Goal: Information Seeking & Learning: Learn about a topic

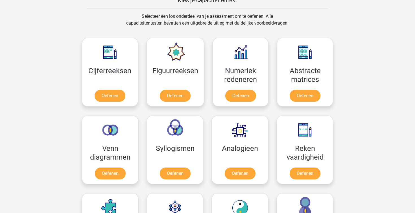
scroll to position [222, 0]
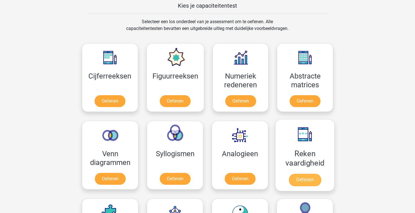
click at [303, 181] on link "Oefenen" at bounding box center [305, 180] width 32 height 12
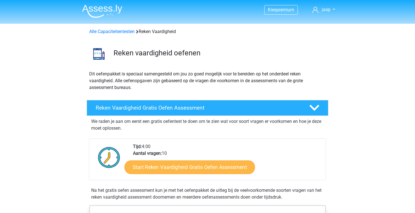
click at [209, 167] on link "Start Reken Vaardigheid Gratis Oefen Assessment" at bounding box center [190, 167] width 131 height 14
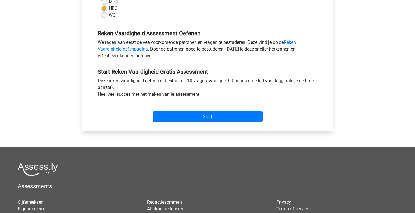
scroll to position [188, 0]
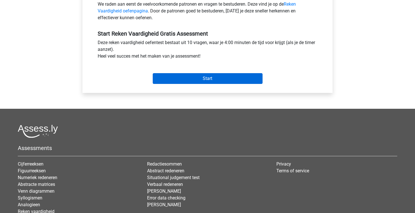
click at [214, 81] on input "Start" at bounding box center [208, 78] width 110 height 11
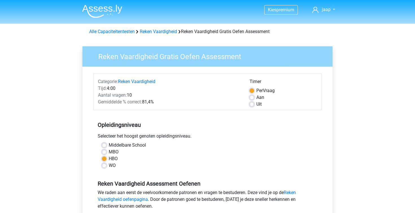
scroll to position [0, 0]
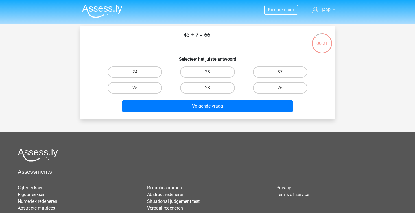
click at [215, 73] on label "23" at bounding box center [207, 71] width 55 height 11
click at [211, 73] on input "23" at bounding box center [210, 74] width 4 height 4
radio input "true"
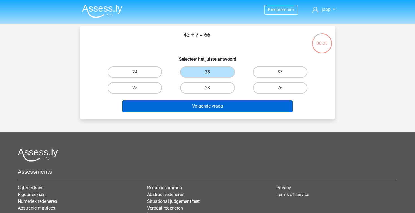
click at [223, 110] on button "Volgende vraag" at bounding box center [207, 106] width 171 height 12
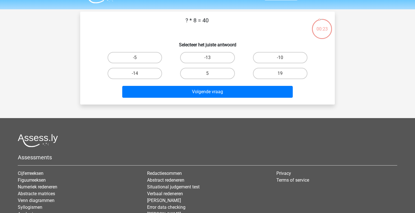
scroll to position [14, 0]
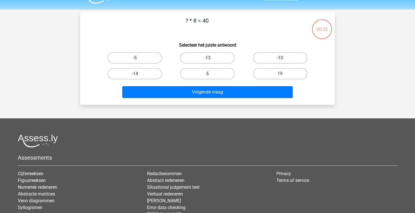
click at [213, 73] on label "5" at bounding box center [207, 73] width 55 height 11
click at [211, 74] on input "5" at bounding box center [210, 76] width 4 height 4
radio input "true"
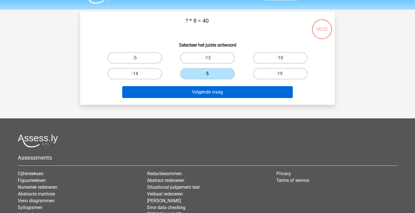
click at [213, 95] on button "Volgende vraag" at bounding box center [207, 92] width 171 height 12
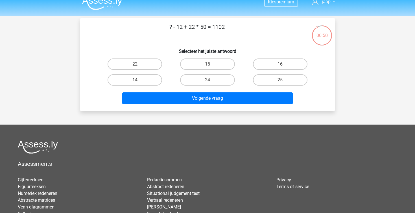
scroll to position [8, 0]
click at [156, 62] on label "22" at bounding box center [135, 63] width 55 height 11
click at [139, 64] on input "22" at bounding box center [137, 66] width 4 height 4
radio input "true"
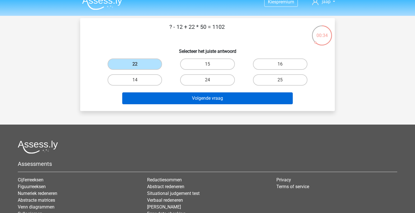
click at [186, 101] on button "Volgende vraag" at bounding box center [207, 98] width 171 height 12
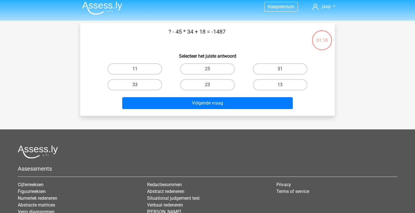
scroll to position [1, 0]
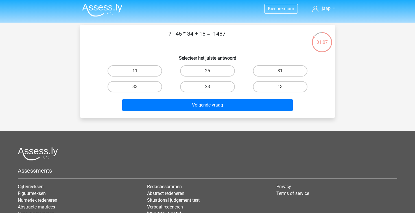
click at [186, 86] on label "23" at bounding box center [207, 86] width 55 height 11
click at [208, 87] on input "23" at bounding box center [210, 89] width 4 height 4
radio input "true"
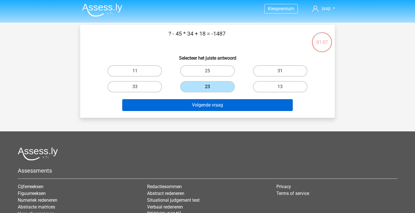
click at [187, 106] on button "Volgende vraag" at bounding box center [207, 105] width 171 height 12
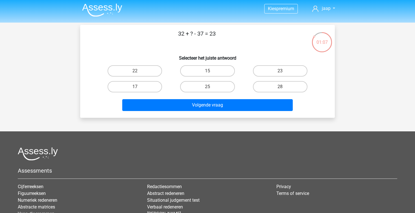
scroll to position [26, 0]
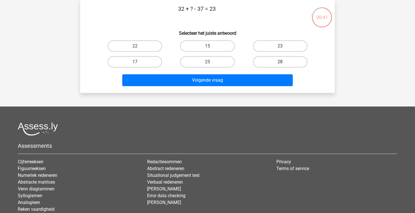
click at [265, 62] on label "28" at bounding box center [280, 61] width 55 height 11
click at [280, 62] on input "28" at bounding box center [282, 64] width 4 height 4
radio input "true"
click at [246, 72] on div "Volgende vraag" at bounding box center [207, 79] width 237 height 19
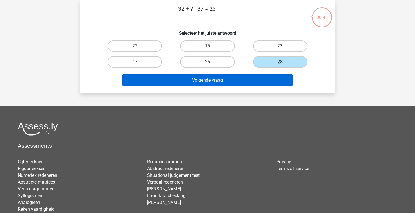
click at [244, 77] on button "Volgende vraag" at bounding box center [207, 80] width 171 height 12
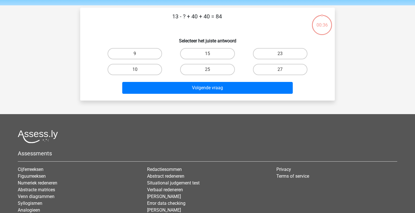
scroll to position [18, 0]
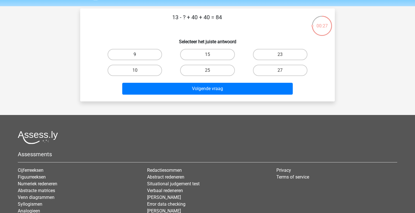
click at [144, 56] on label "9" at bounding box center [135, 54] width 55 height 11
click at [139, 56] on input "9" at bounding box center [137, 57] width 4 height 4
radio input "true"
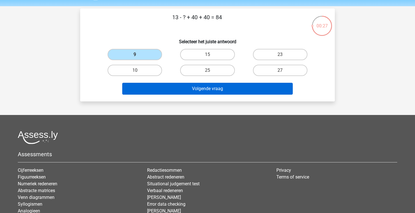
click at [203, 94] on button "Volgende vraag" at bounding box center [207, 89] width 171 height 12
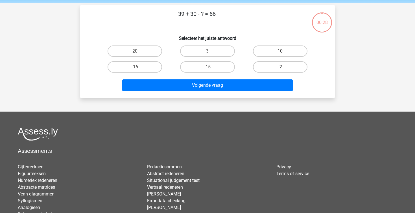
scroll to position [20, 0]
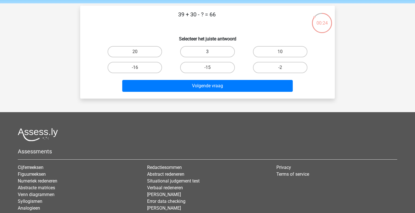
click at [214, 52] on label "3" at bounding box center [207, 51] width 55 height 11
click at [211, 52] on input "3" at bounding box center [210, 54] width 4 height 4
radio input "true"
click at [218, 80] on div "Volgende vraag" at bounding box center [207, 84] width 237 height 19
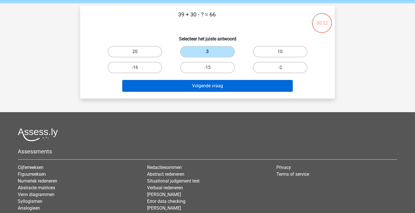
click at [217, 83] on button "Volgende vraag" at bounding box center [207, 86] width 171 height 12
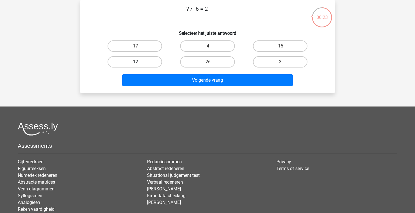
click at [147, 58] on label "-12" at bounding box center [135, 61] width 55 height 11
click at [139, 62] on input "-12" at bounding box center [137, 64] width 4 height 4
radio input "true"
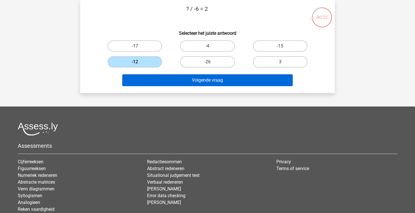
click at [181, 83] on button "Volgende vraag" at bounding box center [207, 80] width 171 height 12
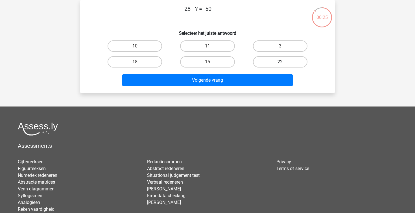
click at [268, 61] on label "22" at bounding box center [280, 61] width 55 height 11
click at [280, 62] on input "22" at bounding box center [282, 64] width 4 height 4
radio input "true"
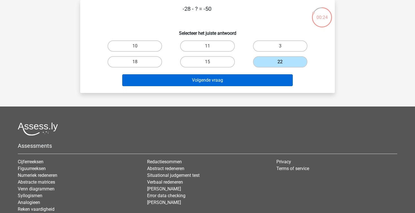
click at [249, 80] on button "Volgende vraag" at bounding box center [207, 80] width 171 height 12
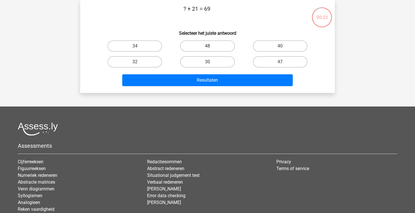
click at [212, 42] on label "48" at bounding box center [207, 45] width 55 height 11
click at [211, 46] on input "48" at bounding box center [210, 48] width 4 height 4
radio input "true"
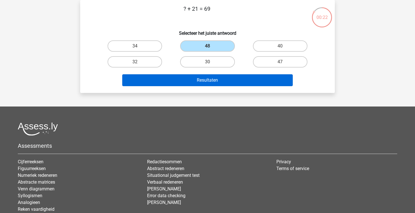
click at [213, 82] on button "Resultaten" at bounding box center [207, 80] width 171 height 12
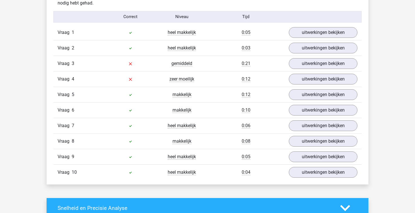
scroll to position [462, 0]
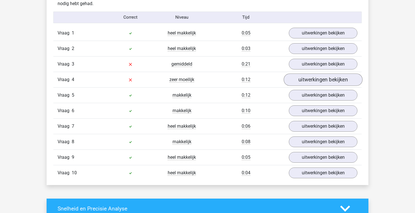
click at [308, 80] on link "uitwerkingen bekijken" at bounding box center [323, 79] width 79 height 12
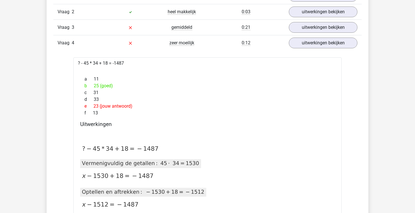
scroll to position [497, 0]
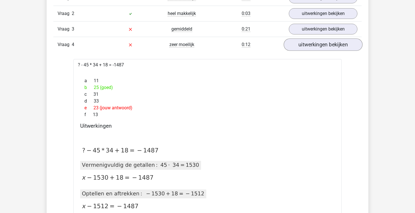
click at [305, 47] on link "uitwerkingen bekijken" at bounding box center [323, 44] width 79 height 12
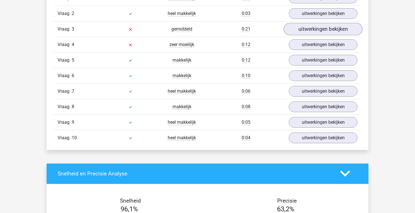
click at [303, 34] on link "uitwerkingen bekijken" at bounding box center [323, 29] width 79 height 12
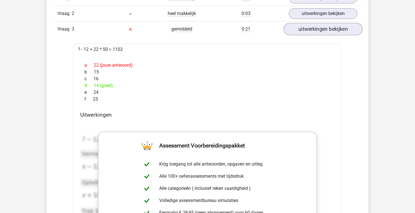
click at [303, 34] on link "uitwerkingen bekijken" at bounding box center [323, 29] width 79 height 12
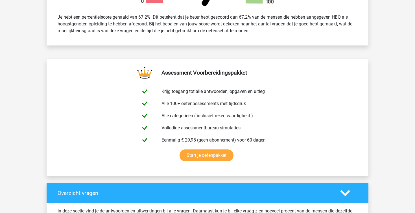
scroll to position [128, 0]
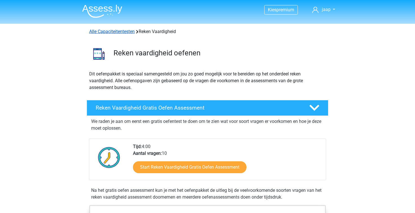
click at [104, 30] on link "Alle Capaciteitentesten" at bounding box center [111, 31] width 45 height 5
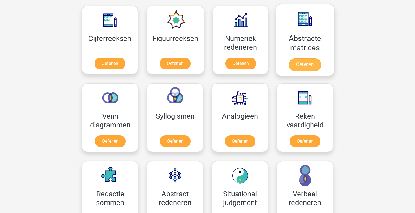
scroll to position [258, 0]
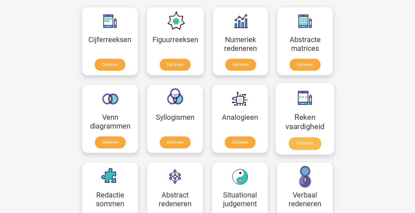
click at [298, 148] on link "Oefenen" at bounding box center [305, 143] width 32 height 12
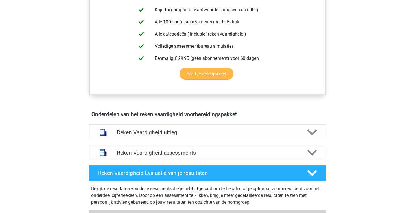
scroll to position [234, 0]
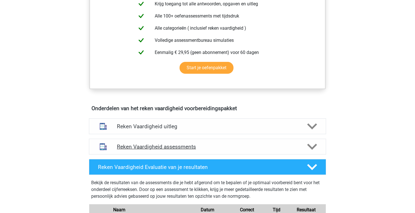
click at [190, 151] on div "Reken Vaardigheid assessments" at bounding box center [207, 147] width 237 height 16
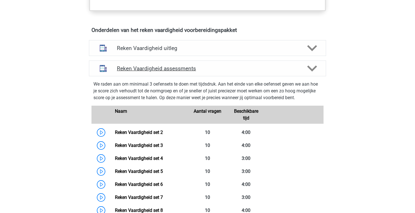
scroll to position [315, 0]
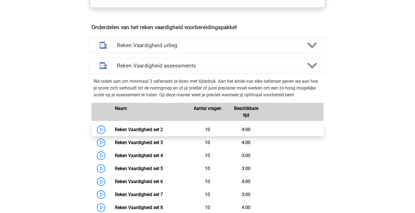
click at [155, 127] on link "Reken Vaardigheid set 2" at bounding box center [139, 129] width 48 height 5
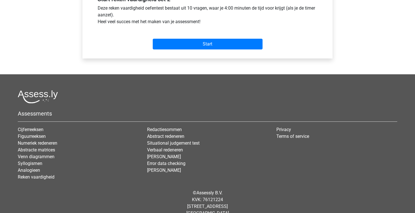
scroll to position [225, 0]
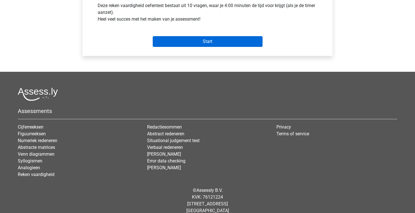
click at [239, 42] on input "Start" at bounding box center [208, 41] width 110 height 11
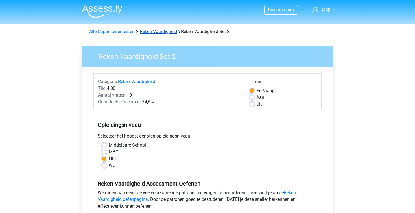
scroll to position [0, 0]
click at [168, 29] on div "Alle Capaciteitentesten Reken Vaardigheid Reken Vaardigheid Set 2" at bounding box center [207, 31] width 241 height 7
click at [168, 29] on link "Reken Vaardigheid" at bounding box center [158, 31] width 37 height 5
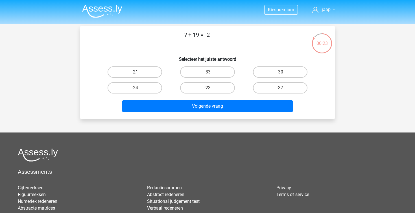
click at [142, 75] on label "-21" at bounding box center [135, 71] width 55 height 11
click at [139, 75] on input "-21" at bounding box center [137, 74] width 4 height 4
radio input "true"
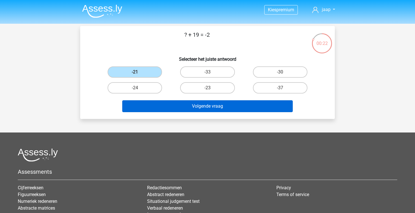
click at [188, 108] on button "Volgende vraag" at bounding box center [207, 106] width 171 height 12
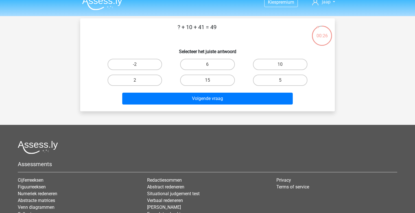
scroll to position [8, 0]
click at [145, 62] on label "-2" at bounding box center [135, 64] width 55 height 11
click at [139, 64] on input "-2" at bounding box center [137, 66] width 4 height 4
radio input "true"
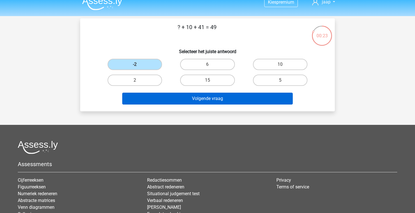
click at [202, 102] on button "Volgende vraag" at bounding box center [207, 99] width 171 height 12
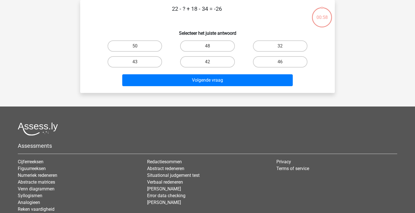
scroll to position [5, 0]
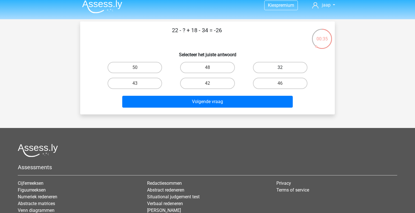
click at [272, 66] on label "32" at bounding box center [280, 67] width 55 height 11
click at [280, 68] on input "32" at bounding box center [282, 70] width 4 height 4
radio input "true"
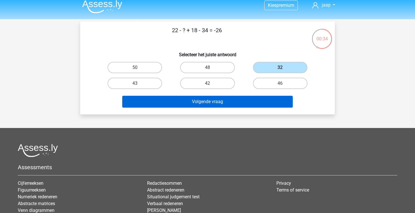
click at [233, 104] on button "Volgende vraag" at bounding box center [207, 102] width 171 height 12
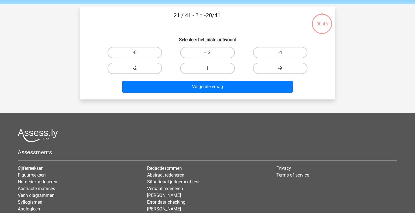
scroll to position [19, 0]
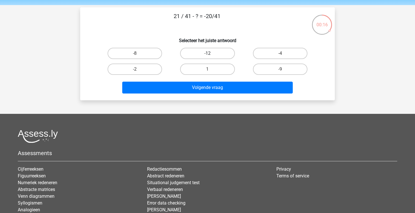
click at [218, 49] on label "-12" at bounding box center [207, 53] width 55 height 11
click at [211, 53] on input "-12" at bounding box center [210, 55] width 4 height 4
radio input "true"
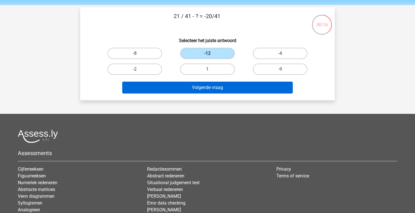
click at [219, 88] on button "Volgende vraag" at bounding box center [207, 88] width 171 height 12
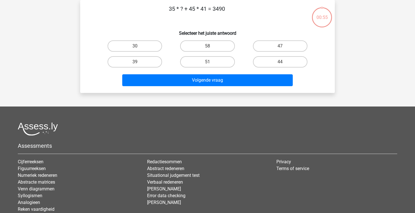
scroll to position [24, 0]
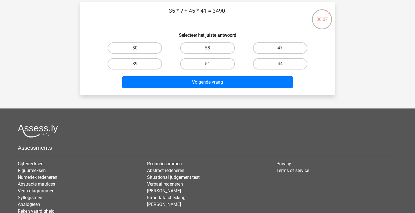
click at [142, 63] on label "39" at bounding box center [135, 63] width 55 height 11
click at [139, 64] on input "39" at bounding box center [137, 66] width 4 height 4
radio input "true"
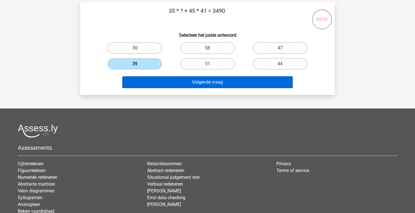
click at [216, 88] on button "Volgende vraag" at bounding box center [207, 82] width 171 height 12
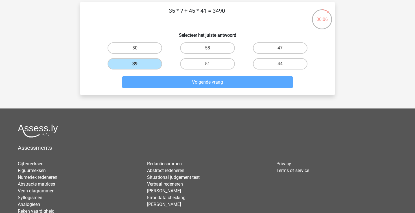
scroll to position [26, 0]
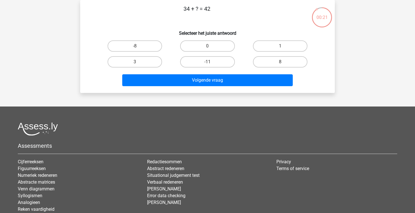
click at [283, 64] on input "8" at bounding box center [282, 64] width 4 height 4
radio input "true"
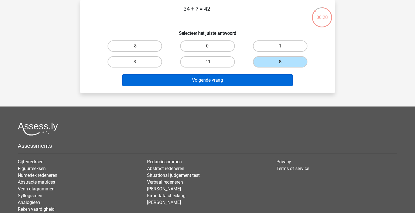
click at [261, 80] on button "Volgende vraag" at bounding box center [207, 80] width 171 height 12
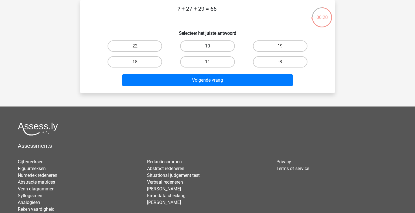
click at [220, 47] on label "10" at bounding box center [207, 45] width 55 height 11
click at [211, 47] on input "10" at bounding box center [210, 48] width 4 height 4
radio input "true"
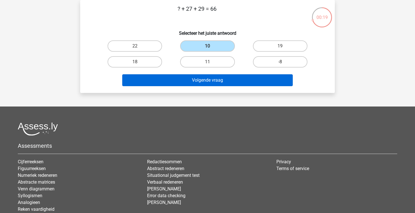
click at [216, 79] on button "Volgende vraag" at bounding box center [207, 80] width 171 height 12
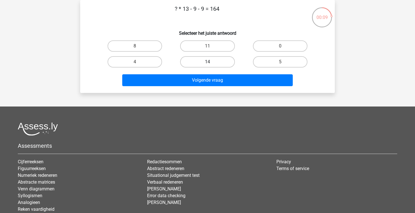
click at [206, 64] on label "14" at bounding box center [207, 61] width 55 height 11
click at [208, 64] on input "14" at bounding box center [210, 64] width 4 height 4
radio input "true"
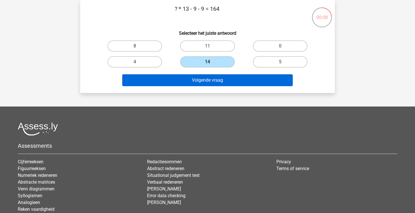
click at [210, 79] on button "Volgende vraag" at bounding box center [207, 80] width 171 height 12
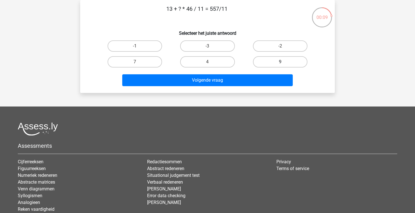
click at [267, 61] on label "9" at bounding box center [280, 61] width 55 height 11
click at [280, 62] on input "9" at bounding box center [282, 64] width 4 height 4
radio input "true"
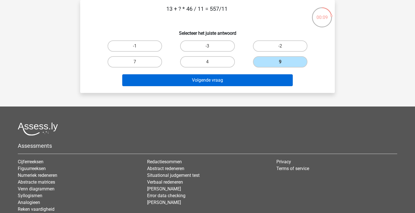
click at [241, 81] on button "Volgende vraag" at bounding box center [207, 80] width 171 height 12
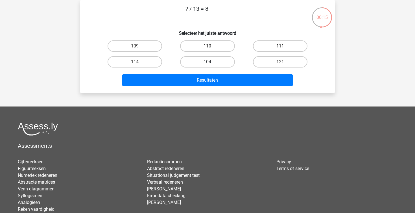
click at [228, 60] on label "104" at bounding box center [207, 61] width 55 height 11
click at [211, 62] on input "104" at bounding box center [210, 64] width 4 height 4
radio input "true"
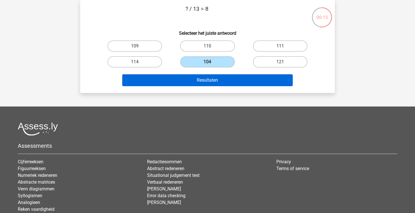
click at [228, 80] on button "Resultaten" at bounding box center [207, 80] width 171 height 12
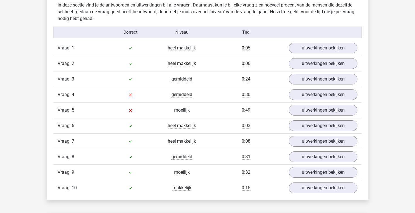
scroll to position [448, 0]
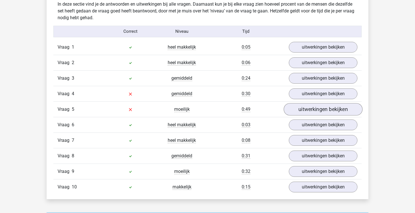
click at [301, 112] on link "uitwerkingen bekijken" at bounding box center [323, 109] width 79 height 12
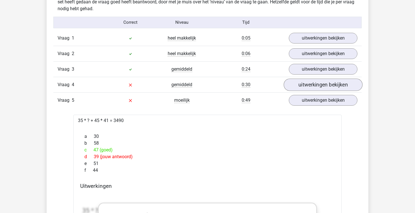
scroll to position [457, 0]
click at [307, 86] on link "uitwerkingen bekijken" at bounding box center [323, 85] width 79 height 12
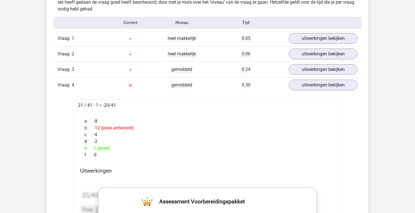
click at [299, 91] on div "Vraag 4 gemiddeld 0:30 uitwerkingen bekijken" at bounding box center [207, 85] width 309 height 16
click at [299, 84] on link "uitwerkingen bekijken" at bounding box center [323, 85] width 79 height 12
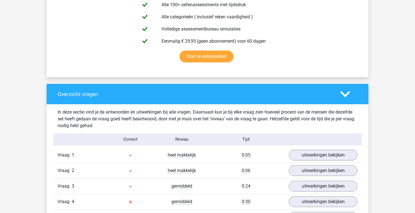
scroll to position [335, 0]
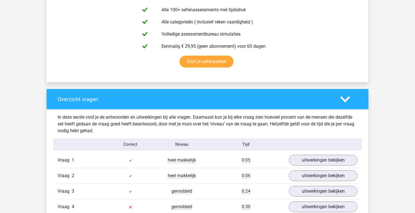
click at [328, 97] on h4 "Overzicht vragen" at bounding box center [195, 99] width 274 height 6
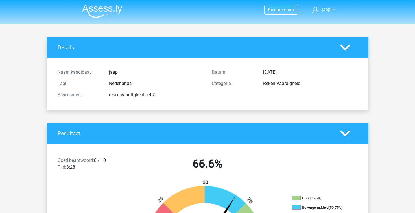
scroll to position [0, 0]
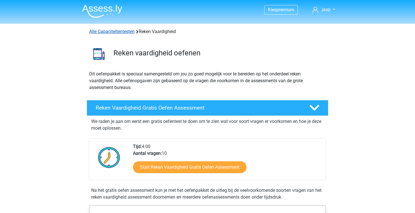
click at [115, 30] on link "Alle Capaciteitentesten" at bounding box center [111, 31] width 45 height 5
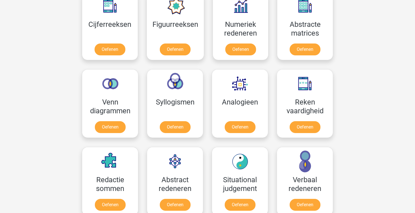
scroll to position [273, 0]
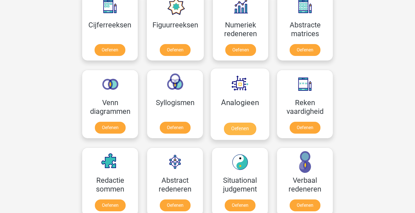
click at [250, 125] on link "Oefenen" at bounding box center [240, 129] width 32 height 12
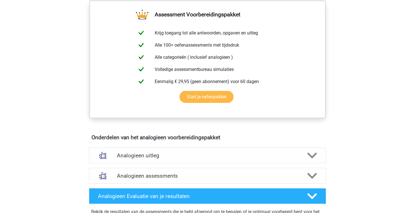
scroll to position [243, 0]
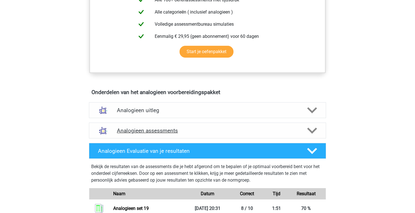
click at [176, 133] on h4 "Analogieen assessments" at bounding box center [207, 130] width 181 height 6
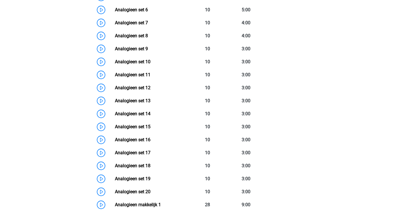
scroll to position [480, 0]
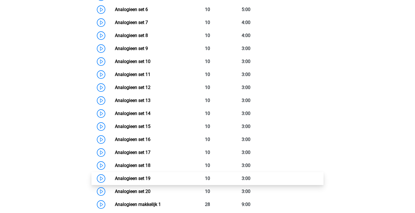
click at [151, 177] on link "Analogieen set 19" at bounding box center [133, 178] width 36 height 5
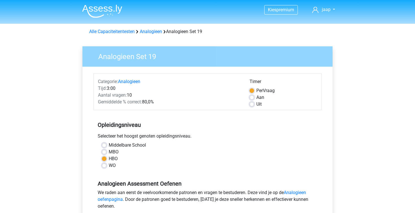
click at [136, 147] on label "Middelbare School" at bounding box center [127, 145] width 37 height 7
click at [107, 147] on input "Middelbare School" at bounding box center [104, 145] width 5 height 6
radio input "true"
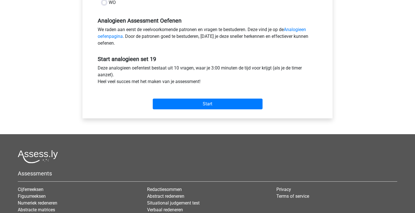
scroll to position [77, 0]
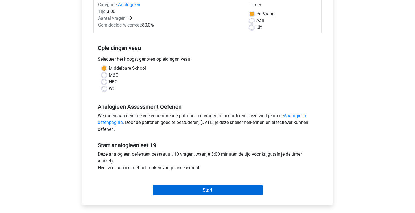
click at [190, 190] on input "Start" at bounding box center [208, 190] width 110 height 11
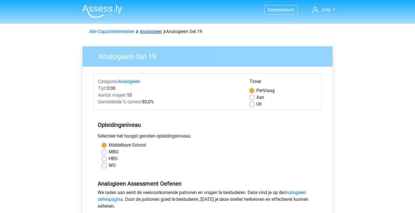
scroll to position [0, 0]
click at [149, 31] on link "Analogieen" at bounding box center [151, 31] width 22 height 5
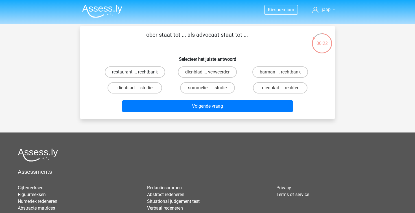
click at [149, 76] on label "restaurant ... rechtbank" at bounding box center [135, 71] width 60 height 11
click at [139, 76] on input "restaurant ... rechtbank" at bounding box center [137, 74] width 4 height 4
radio input "true"
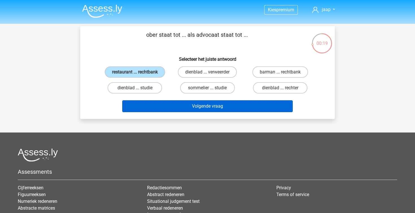
click at [220, 103] on button "Volgende vraag" at bounding box center [207, 106] width 171 height 12
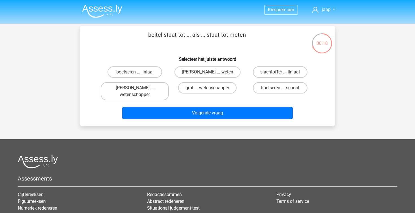
scroll to position [26, 0]
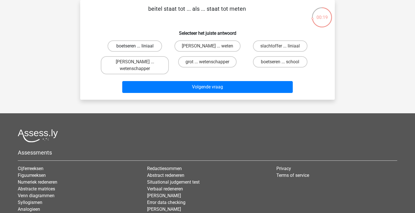
click at [155, 44] on label "boetseren ... liniaal" at bounding box center [135, 45] width 55 height 11
click at [139, 46] on input "boetseren ... liniaal" at bounding box center [137, 48] width 4 height 4
radio input "true"
click at [209, 96] on div "beitel staat tot ... als ... staat tot meten Selecteer het juiste antwoord boet…" at bounding box center [207, 50] width 255 height 100
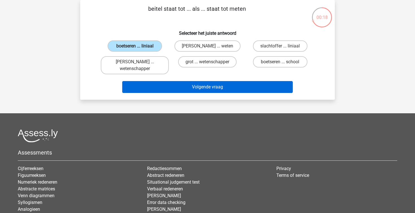
click at [209, 88] on button "Volgende vraag" at bounding box center [207, 87] width 171 height 12
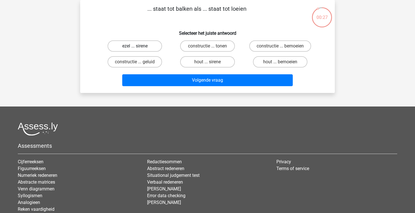
click at [149, 44] on label "ezel ... sirene" at bounding box center [135, 45] width 55 height 11
click at [139, 46] on input "ezel ... sirene" at bounding box center [137, 48] width 4 height 4
radio input "true"
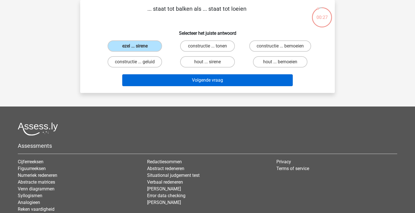
click at [209, 82] on button "Volgende vraag" at bounding box center [207, 80] width 171 height 12
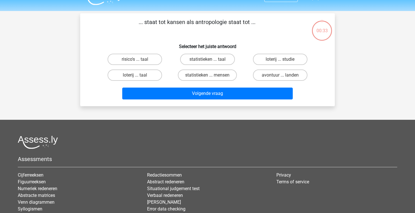
scroll to position [12, 0]
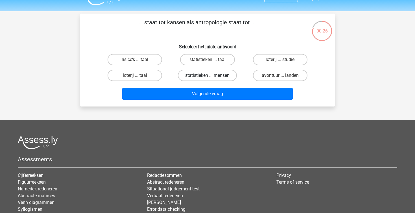
click at [216, 74] on label "statistieken ... mensen" at bounding box center [207, 75] width 59 height 11
click at [211, 75] on input "statistieken ... mensen" at bounding box center [210, 77] width 4 height 4
radio input "true"
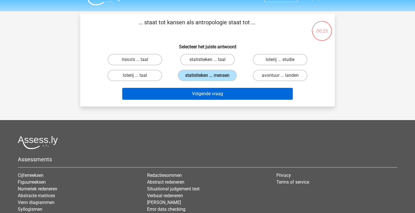
click at [225, 92] on button "Volgende vraag" at bounding box center [207, 94] width 171 height 12
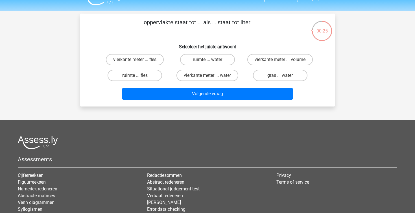
scroll to position [26, 0]
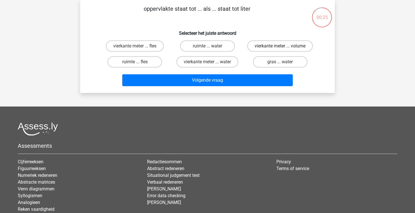
click at [282, 42] on label "vierkante meter ... volume" at bounding box center [280, 45] width 66 height 11
click at [282, 46] on input "vierkante meter ... volume" at bounding box center [282, 48] width 4 height 4
radio input "true"
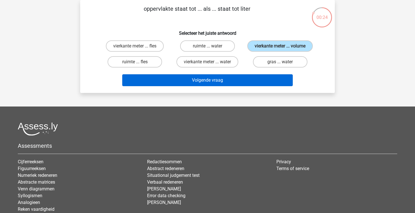
click at [240, 82] on button "Volgende vraag" at bounding box center [207, 80] width 171 height 12
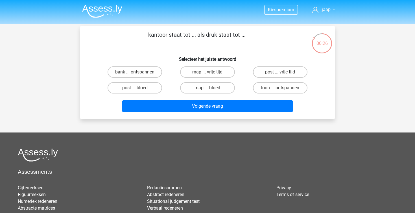
scroll to position [0, 0]
click at [157, 86] on label "post ... bloed" at bounding box center [135, 87] width 55 height 11
click at [139, 88] on input "post ... bloed" at bounding box center [137, 90] width 4 height 4
radio input "true"
click at [193, 99] on div "Volgende vraag" at bounding box center [207, 105] width 237 height 19
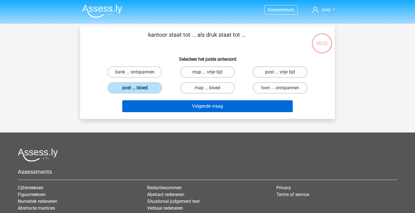
click at [192, 106] on button "Volgende vraag" at bounding box center [207, 106] width 171 height 12
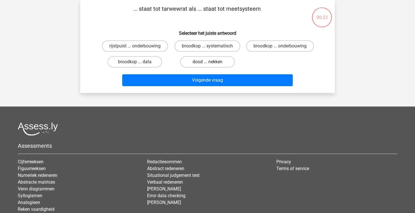
click at [213, 68] on label "dood ... nekken" at bounding box center [207, 61] width 55 height 11
click at [211, 66] on input "dood ... nekken" at bounding box center [210, 64] width 4 height 4
radio input "true"
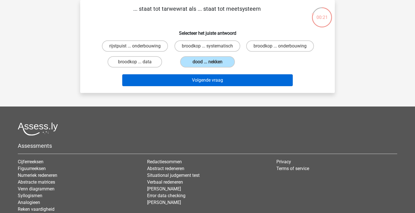
click at [234, 84] on button "Volgende vraag" at bounding box center [207, 80] width 171 height 12
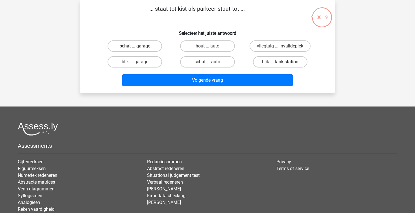
click at [152, 47] on label "schat ... garage" at bounding box center [135, 45] width 55 height 11
click at [139, 47] on input "schat ... garage" at bounding box center [137, 48] width 4 height 4
radio input "true"
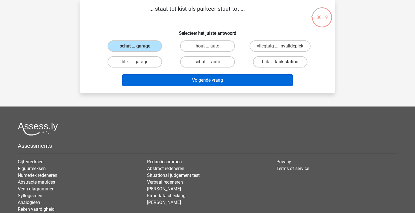
click at [186, 84] on button "Volgende vraag" at bounding box center [207, 80] width 171 height 12
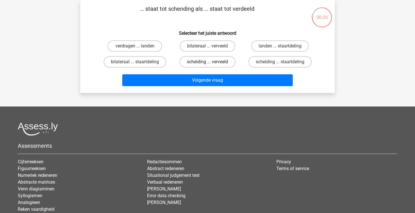
click at [194, 62] on label "scheiding ... verveeld" at bounding box center [208, 61] width 56 height 11
click at [208, 62] on input "scheiding ... verveeld" at bounding box center [210, 64] width 4 height 4
radio input "true"
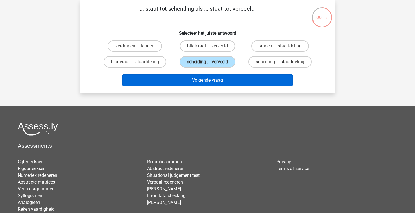
click at [214, 85] on button "Volgende vraag" at bounding box center [207, 80] width 171 height 12
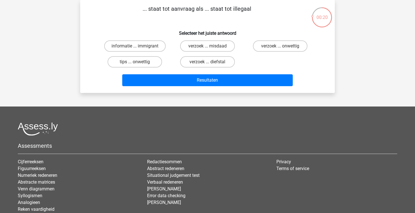
click at [276, 40] on div "verzoek ... onwettig" at bounding box center [280, 46] width 73 height 16
click at [273, 45] on label "verzoek ... onwettig" at bounding box center [280, 45] width 55 height 11
click at [280, 46] on input "verzoek ... onwettig" at bounding box center [282, 48] width 4 height 4
radio input "true"
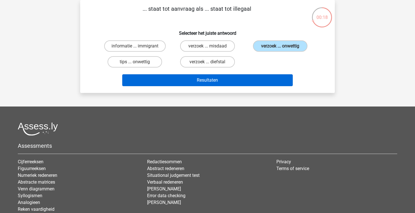
click at [243, 77] on button "Resultaten" at bounding box center [207, 80] width 171 height 12
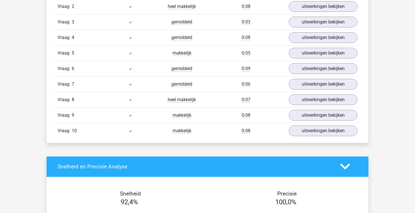
scroll to position [468, 0]
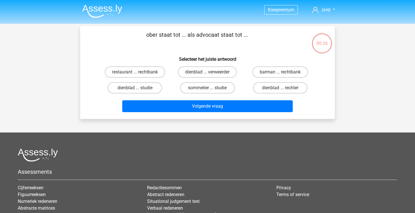
scroll to position [26, 0]
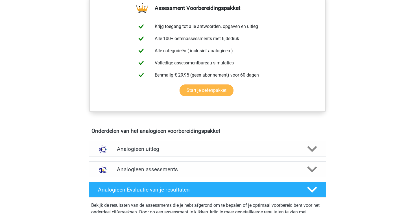
scroll to position [275, 0]
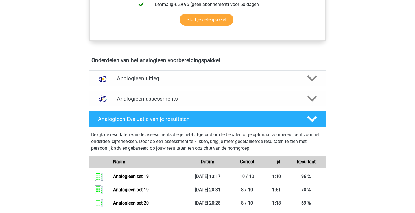
click at [192, 98] on h4 "Analogieen assessments" at bounding box center [207, 98] width 181 height 6
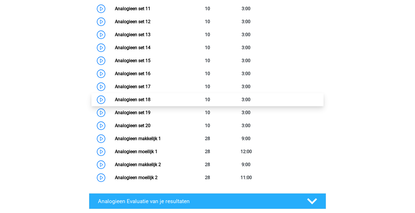
scroll to position [535, 0]
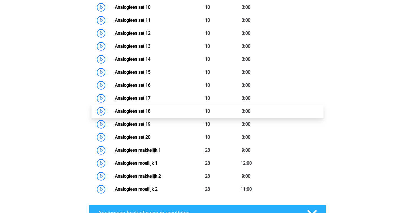
click at [147, 109] on link "Analogieen set 18" at bounding box center [133, 110] width 36 height 5
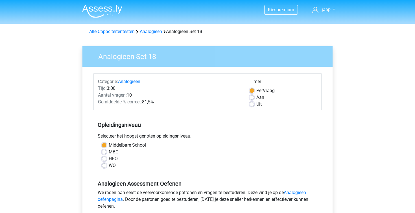
click at [114, 157] on label "HBO" at bounding box center [113, 158] width 9 height 7
click at [107, 157] on input "HBO" at bounding box center [104, 158] width 5 height 6
radio input "true"
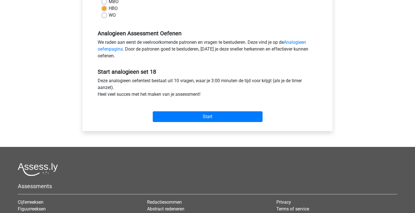
scroll to position [153, 0]
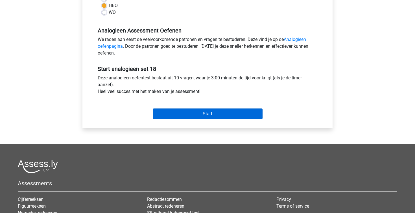
click at [189, 116] on input "Start" at bounding box center [208, 113] width 110 height 11
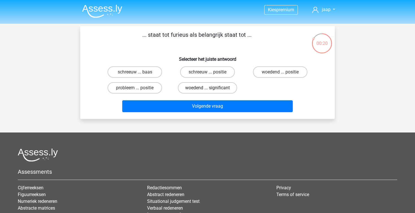
click at [210, 86] on label "woedend ... significant" at bounding box center [207, 87] width 59 height 11
click at [210, 88] on input "woedend ... significant" at bounding box center [210, 90] width 4 height 4
radio input "true"
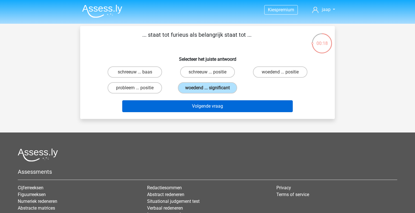
click at [240, 112] on button "Volgende vraag" at bounding box center [207, 106] width 171 height 12
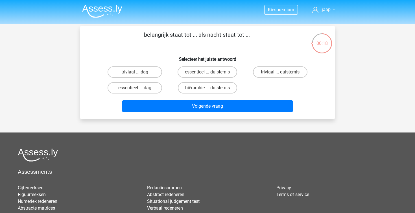
scroll to position [26, 0]
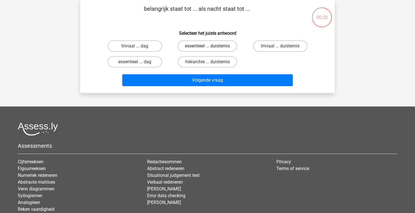
click at [211, 48] on label "essentieel ... duisternis" at bounding box center [208, 45] width 60 height 11
click at [211, 48] on input "essentieel ... duisternis" at bounding box center [210, 48] width 4 height 4
radio input "true"
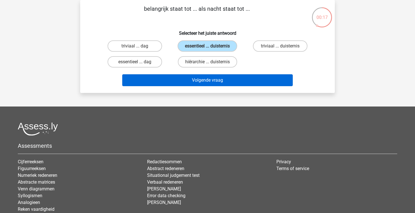
click at [240, 76] on button "Volgende vraag" at bounding box center [207, 80] width 171 height 12
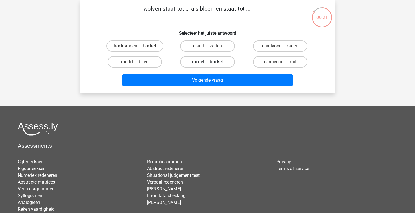
click at [214, 62] on label "roedel ... boeket" at bounding box center [207, 61] width 55 height 11
click at [211, 62] on input "roedel ... boeket" at bounding box center [210, 64] width 4 height 4
radio input "true"
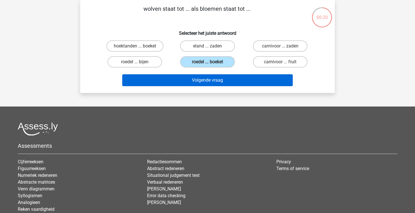
click at [222, 80] on button "Volgende vraag" at bounding box center [207, 80] width 171 height 12
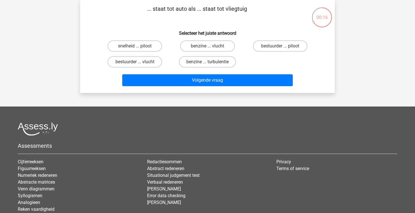
click at [283, 48] on input "bestuurder ... piloot" at bounding box center [282, 48] width 4 height 4
radio input "true"
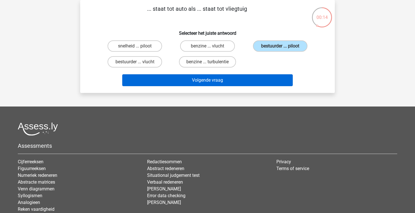
click at [237, 82] on button "Volgende vraag" at bounding box center [207, 80] width 171 height 12
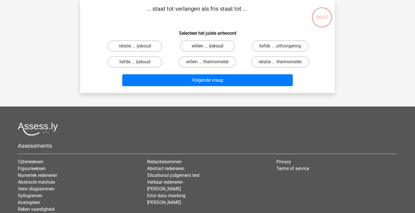
click at [220, 49] on label "willen ... ijskoud" at bounding box center [207, 45] width 55 height 11
click at [211, 49] on input "willen ... ijskoud" at bounding box center [210, 48] width 4 height 4
radio input "true"
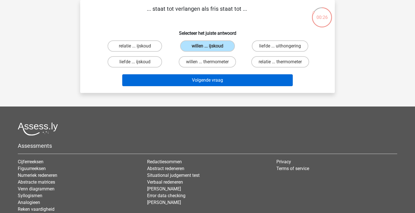
click at [235, 84] on button "Volgende vraag" at bounding box center [207, 80] width 171 height 12
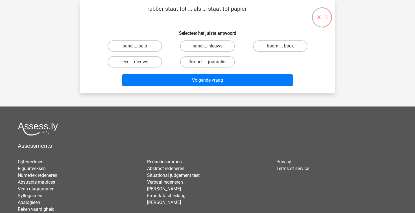
click at [258, 45] on label "boom ... boek" at bounding box center [280, 45] width 55 height 11
click at [280, 46] on input "boom ... boek" at bounding box center [282, 48] width 4 height 4
radio input "true"
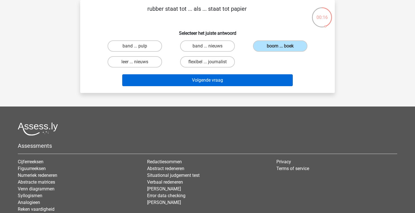
click at [227, 78] on button "Volgende vraag" at bounding box center [207, 80] width 171 height 12
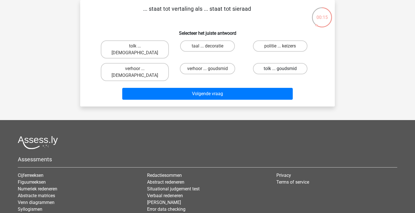
click at [264, 63] on label "tolk ... goudsmid" at bounding box center [280, 68] width 55 height 11
click at [280, 69] on input "tolk ... goudsmid" at bounding box center [282, 71] width 4 height 4
radio input "true"
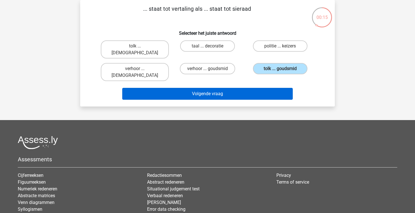
click at [233, 88] on button "Volgende vraag" at bounding box center [207, 94] width 171 height 12
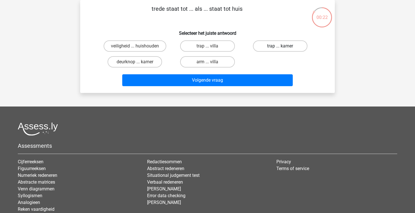
click at [278, 44] on label "trap ... kamer" at bounding box center [280, 45] width 55 height 11
click at [280, 46] on input "trap ... kamer" at bounding box center [282, 48] width 4 height 4
radio input "true"
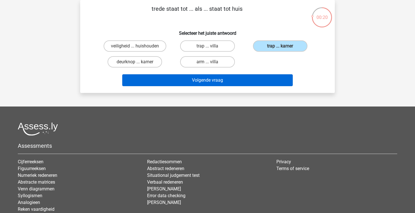
click at [230, 79] on button "Volgende vraag" at bounding box center [207, 80] width 171 height 12
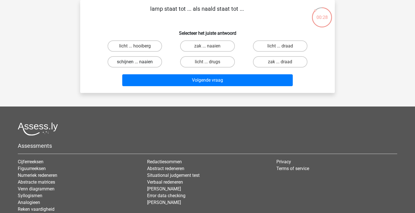
click at [154, 64] on label "schijnen ... naaien" at bounding box center [135, 61] width 55 height 11
click at [139, 64] on input "schijnen ... naaien" at bounding box center [137, 64] width 4 height 4
radio input "true"
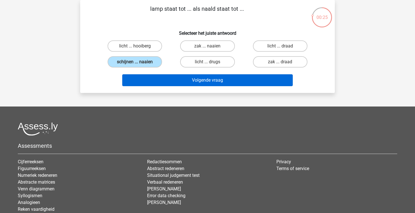
click at [230, 77] on button "Volgende vraag" at bounding box center [207, 80] width 171 height 12
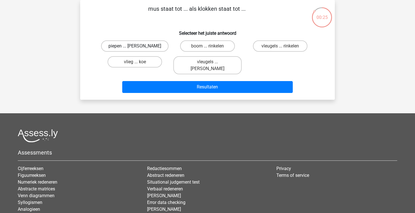
click at [150, 45] on label "piepen ... luiden" at bounding box center [135, 45] width 68 height 11
click at [139, 46] on input "piepen ... luiden" at bounding box center [137, 48] width 4 height 4
radio input "true"
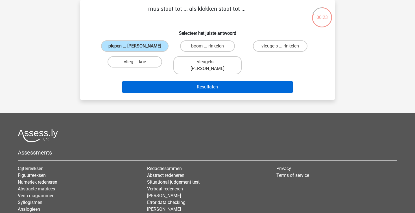
click at [184, 81] on button "Resultaten" at bounding box center [207, 87] width 171 height 12
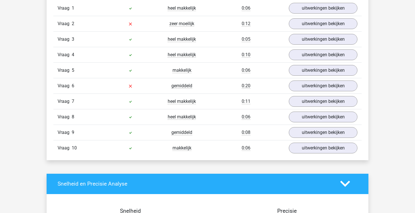
scroll to position [456, 0]
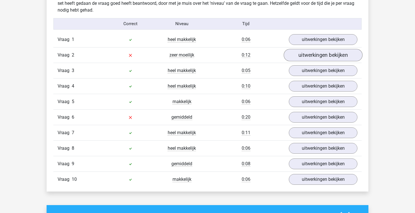
click at [304, 58] on link "uitwerkingen bekijken" at bounding box center [323, 55] width 79 height 12
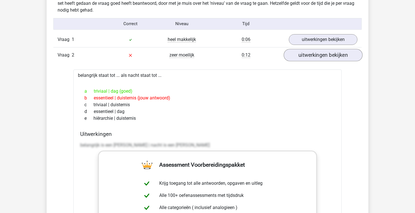
click at [304, 58] on link "uitwerkingen bekijken" at bounding box center [323, 55] width 79 height 12
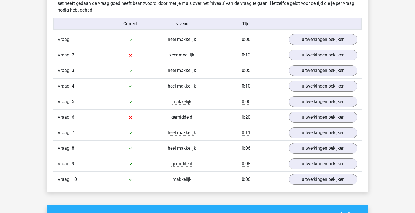
click at [302, 111] on div "Vraag 6 gemiddeld 0:20 uitwerkingen bekijken" at bounding box center [207, 117] width 309 height 16
click at [301, 116] on link "uitwerkingen bekijken" at bounding box center [323, 117] width 79 height 12
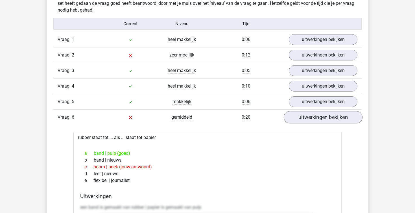
click at [301, 116] on link "uitwerkingen bekijken" at bounding box center [323, 117] width 79 height 12
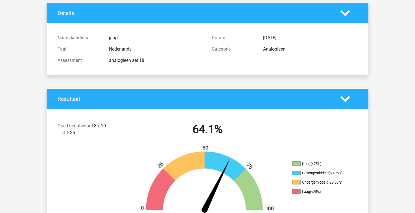
scroll to position [35, 0]
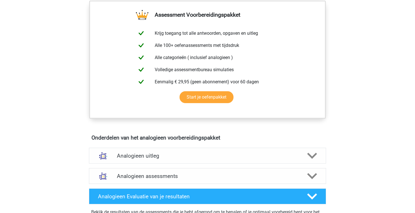
scroll to position [220, 0]
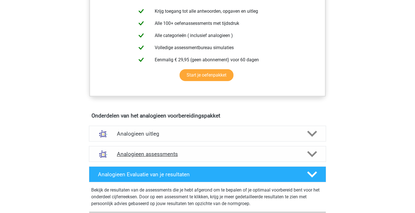
click at [168, 151] on h4 "Analogieen assessments" at bounding box center [207, 154] width 181 height 6
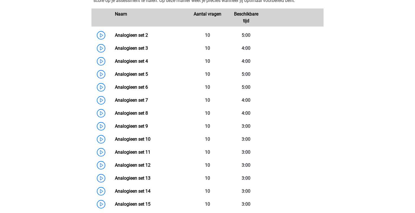
scroll to position [418, 0]
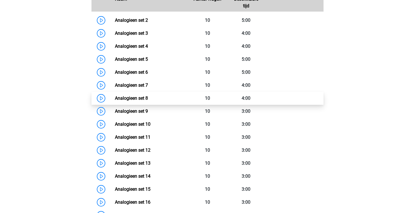
click at [148, 99] on link "Analogieen set 8" at bounding box center [131, 97] width 33 height 5
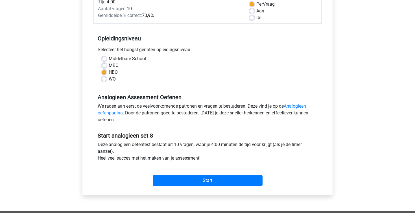
scroll to position [109, 0]
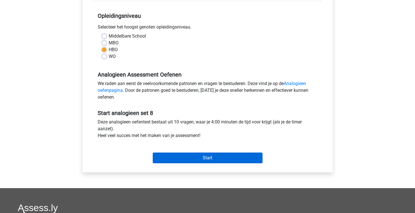
click at [191, 157] on input "Start" at bounding box center [208, 158] width 110 height 11
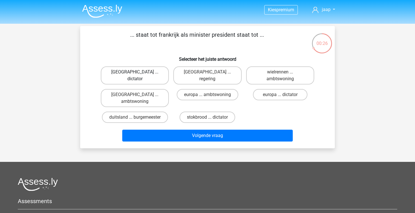
click at [161, 69] on label "[GEOGRAPHIC_DATA] ... dictator" at bounding box center [135, 75] width 68 height 18
click at [139, 72] on input "[GEOGRAPHIC_DATA] ... dictator" at bounding box center [137, 74] width 4 height 4
radio input "true"
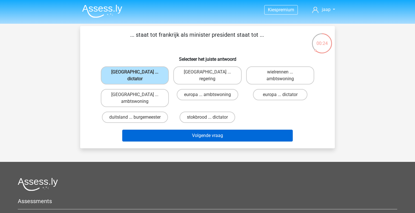
click at [188, 132] on button "Volgende vraag" at bounding box center [207, 136] width 171 height 12
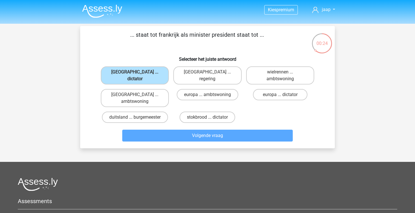
scroll to position [26, 0]
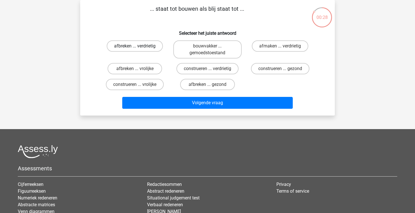
click at [154, 46] on label "afbreken ... verdrietig" at bounding box center [135, 45] width 56 height 11
click at [139, 46] on input "afbreken ... verdrietig" at bounding box center [137, 48] width 4 height 4
radio input "true"
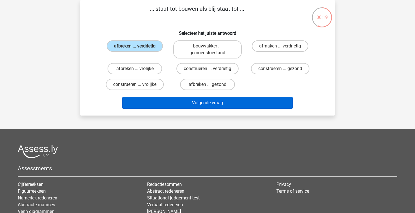
click at [225, 105] on button "Volgende vraag" at bounding box center [207, 103] width 171 height 12
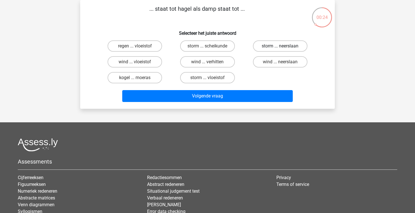
click at [267, 47] on label "storm ... neerslaan" at bounding box center [280, 45] width 55 height 11
click at [280, 47] on input "storm ... neerslaan" at bounding box center [282, 48] width 4 height 4
radio input "true"
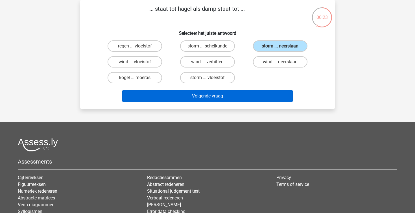
click at [226, 100] on button "Volgende vraag" at bounding box center [207, 96] width 171 height 12
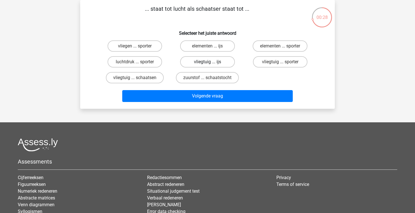
click at [229, 60] on label "vliegtuig ... ijs" at bounding box center [207, 61] width 55 height 11
click at [211, 62] on input "vliegtuig ... ijs" at bounding box center [210, 64] width 4 height 4
radio input "true"
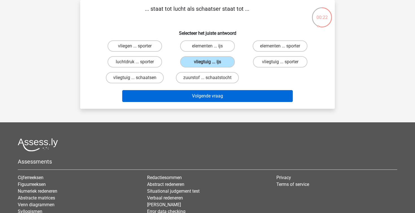
click at [228, 96] on button "Volgende vraag" at bounding box center [207, 96] width 171 height 12
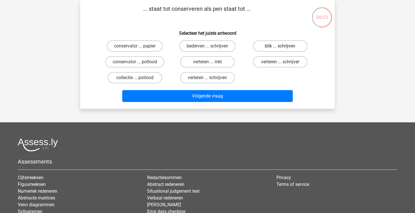
click at [299, 47] on label "blik ... schrijven" at bounding box center [280, 45] width 55 height 11
click at [284, 47] on input "blik ... schrijven" at bounding box center [282, 48] width 4 height 4
radio input "true"
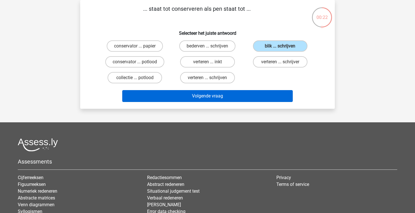
click at [250, 98] on button "Volgende vraag" at bounding box center [207, 96] width 171 height 12
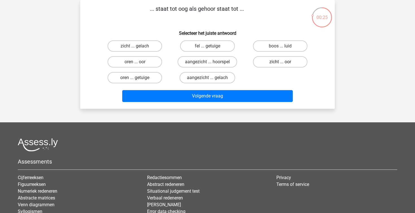
click at [284, 66] on label "zicht ... oor" at bounding box center [280, 61] width 55 height 11
click at [284, 66] on input "zicht ... oor" at bounding box center [282, 64] width 4 height 4
radio input "true"
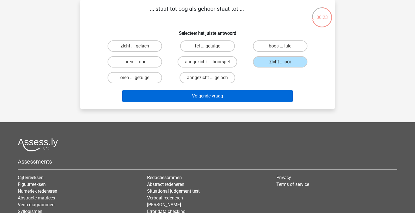
click at [261, 101] on button "Volgende vraag" at bounding box center [207, 96] width 171 height 12
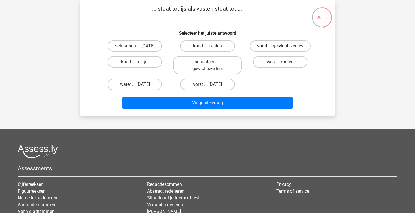
click at [294, 44] on label "vorst ... gewichtsverlies" at bounding box center [280, 45] width 61 height 11
click at [284, 46] on input "vorst ... gewichtsverlies" at bounding box center [282, 48] width 4 height 4
radio input "true"
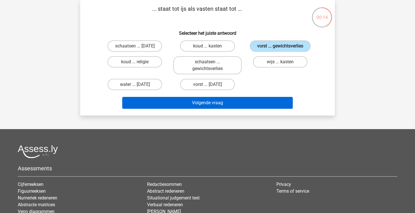
click at [191, 99] on button "Volgende vraag" at bounding box center [207, 103] width 171 height 12
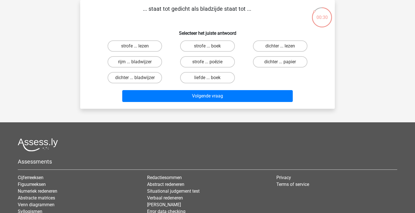
click at [220, 40] on div "strofe ... boek" at bounding box center [207, 46] width 73 height 16
click at [217, 47] on label "strofe ... boek" at bounding box center [207, 45] width 55 height 11
click at [211, 47] on input "strofe ... boek" at bounding box center [210, 48] width 4 height 4
radio input "true"
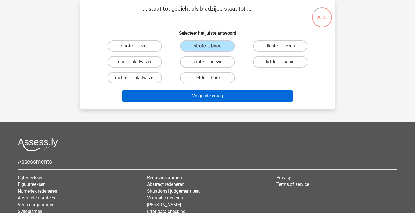
click at [210, 94] on button "Volgende vraag" at bounding box center [207, 96] width 171 height 12
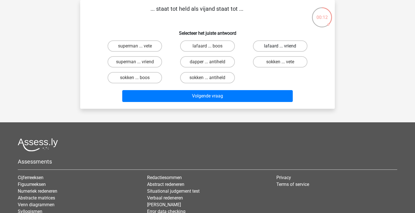
click at [268, 44] on label "lafaard ... vriend" at bounding box center [280, 45] width 55 height 11
click at [280, 46] on input "lafaard ... vriend" at bounding box center [282, 48] width 4 height 4
radio input "true"
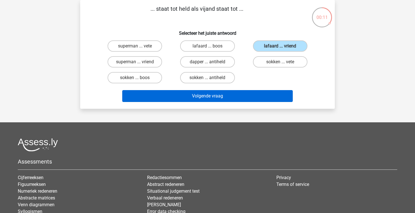
click at [238, 98] on button "Volgende vraag" at bounding box center [207, 96] width 171 height 12
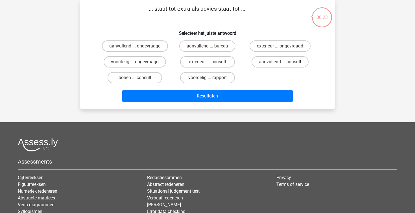
click at [263, 55] on div "aanvullend ... consult" at bounding box center [280, 62] width 73 height 16
click at [262, 60] on label "aanvullend ... consult" at bounding box center [280, 61] width 57 height 11
click at [280, 62] on input "aanvullend ... consult" at bounding box center [282, 64] width 4 height 4
radio input "true"
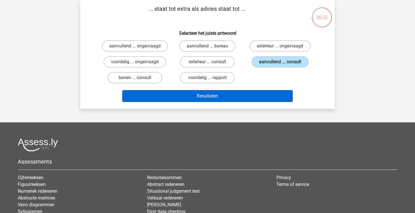
click at [242, 100] on button "Resultaten" at bounding box center [207, 96] width 171 height 12
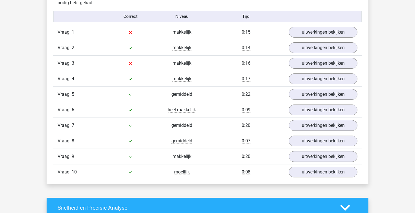
scroll to position [447, 0]
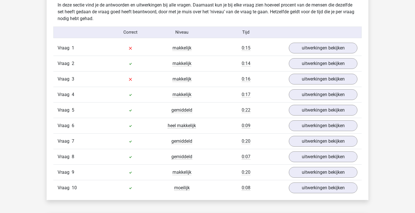
click at [313, 56] on div "Vraag 2 makkelijk 0:14 uitwerkingen bekijken" at bounding box center [207, 64] width 309 height 16
click at [313, 51] on link "uitwerkingen bekijken" at bounding box center [323, 48] width 79 height 12
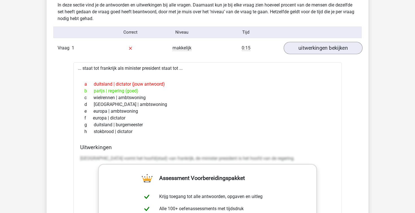
click at [313, 51] on link "uitwerkingen bekijken" at bounding box center [323, 48] width 79 height 12
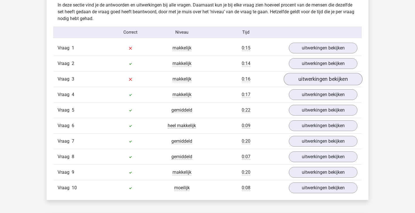
click at [312, 79] on link "uitwerkingen bekijken" at bounding box center [323, 79] width 79 height 12
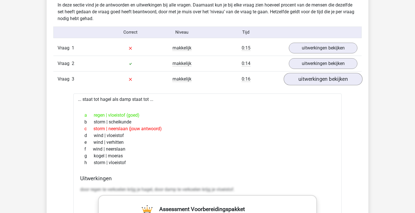
click at [312, 79] on link "uitwerkingen bekijken" at bounding box center [323, 79] width 79 height 12
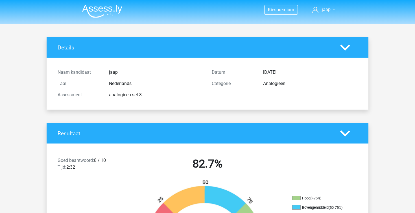
scroll to position [0, 0]
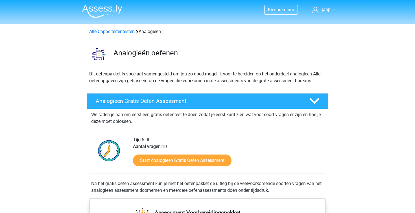
click at [213, 108] on div "Analogieen Gratis Oefen Assessment" at bounding box center [208, 101] width 242 height 16
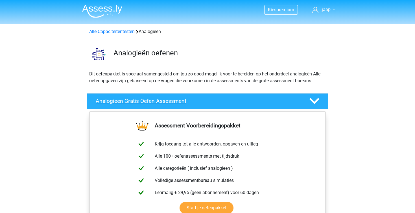
click at [213, 108] on div "Analogieen Gratis Oefen Assessment" at bounding box center [208, 101] width 242 height 16
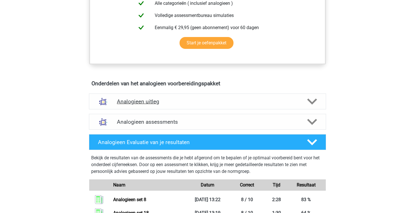
scroll to position [251, 0]
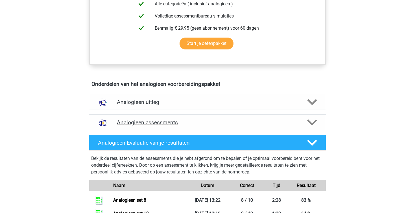
click at [191, 122] on h4 "Analogieen assessments" at bounding box center [207, 122] width 181 height 6
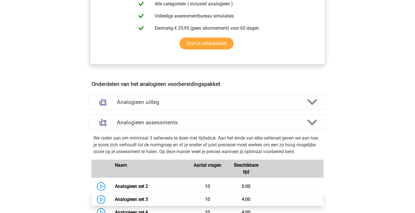
click at [145, 200] on link "Analogieen set 3" at bounding box center [131, 199] width 33 height 5
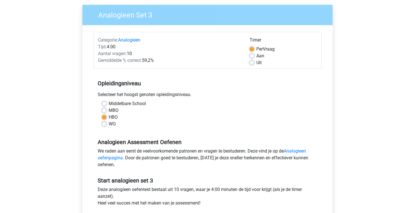
scroll to position [168, 0]
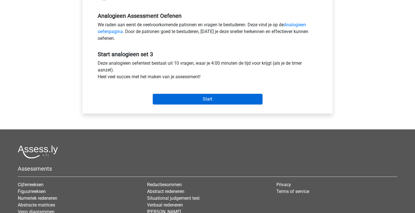
click at [217, 99] on input "Start" at bounding box center [208, 99] width 110 height 11
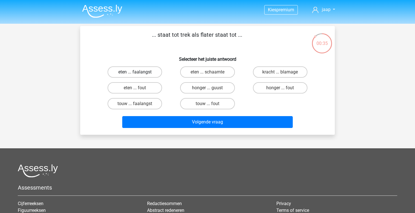
click at [146, 74] on label "eten ... faalangst" at bounding box center [135, 71] width 55 height 11
click at [139, 74] on input "eten ... faalangst" at bounding box center [137, 74] width 4 height 4
radio input "true"
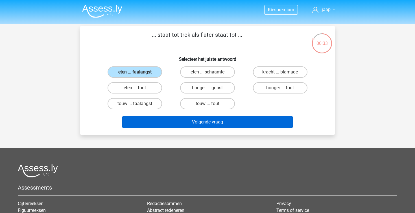
click at [192, 122] on button "Volgende vraag" at bounding box center [207, 122] width 171 height 12
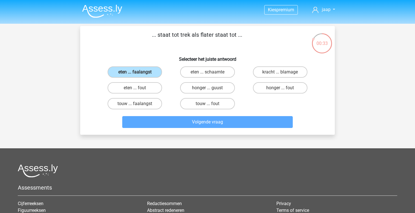
scroll to position [26, 0]
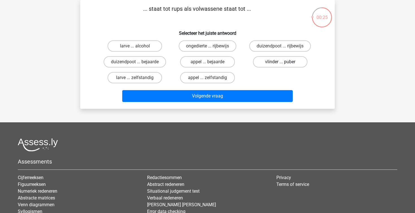
click at [264, 61] on label "vlinder ... puber" at bounding box center [280, 61] width 55 height 11
click at [280, 62] on input "vlinder ... puber" at bounding box center [282, 64] width 4 height 4
radio input "true"
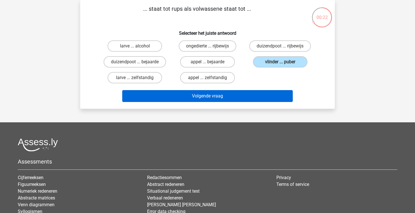
click at [223, 95] on button "Volgende vraag" at bounding box center [207, 96] width 171 height 12
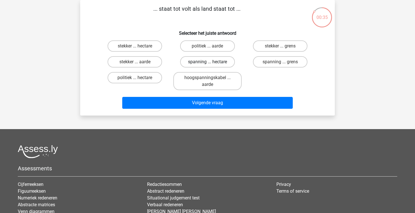
click at [223, 57] on label "spanning ... hectare" at bounding box center [207, 61] width 55 height 11
click at [211, 62] on input "spanning ... hectare" at bounding box center [210, 64] width 4 height 4
radio input "true"
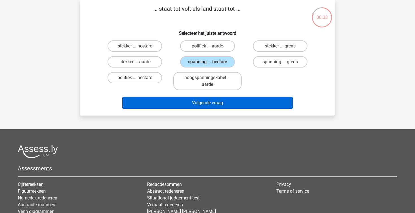
click at [237, 102] on button "Volgende vraag" at bounding box center [207, 103] width 171 height 12
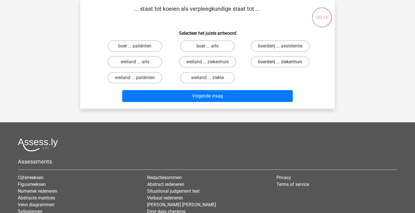
click at [297, 63] on label "boerderij ... ziekenhuis" at bounding box center [280, 61] width 59 height 11
click at [284, 63] on input "boerderij ... ziekenhuis" at bounding box center [282, 64] width 4 height 4
radio input "true"
click at [137, 41] on label "boer ... patiënten" at bounding box center [135, 45] width 55 height 11
click at [137, 46] on input "boer ... patiënten" at bounding box center [137, 48] width 4 height 4
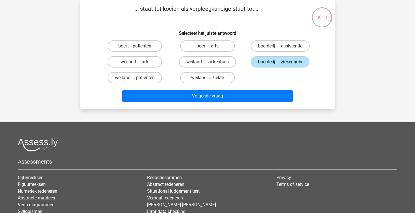
radio input "true"
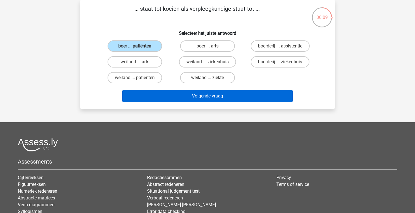
click at [216, 95] on button "Volgende vraag" at bounding box center [207, 96] width 171 height 12
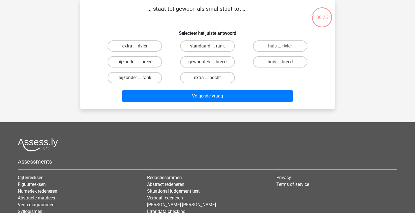
click at [154, 78] on label "bijzonder ... rank" at bounding box center [135, 77] width 55 height 11
click at [139, 78] on input "bijzonder ... rank" at bounding box center [137, 80] width 4 height 4
radio input "true"
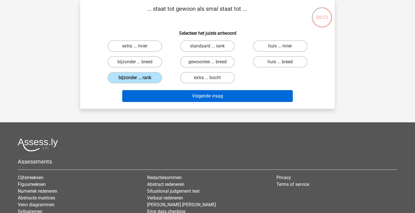
click at [185, 94] on button "Volgende vraag" at bounding box center [207, 96] width 171 height 12
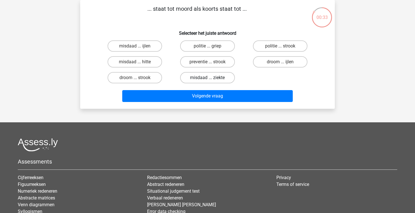
click at [223, 80] on label "misdaad ... ziekte" at bounding box center [207, 77] width 55 height 11
click at [211, 80] on input "misdaad ... ziekte" at bounding box center [210, 80] width 4 height 4
radio input "true"
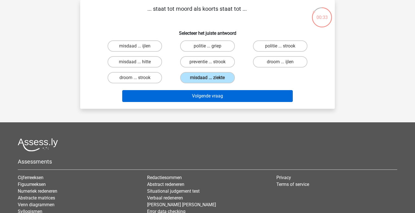
click at [234, 102] on button "Volgende vraag" at bounding box center [207, 96] width 171 height 12
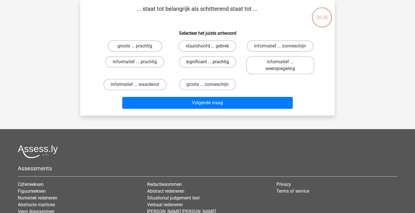
click at [215, 57] on label "significant ... prachtig" at bounding box center [208, 61] width 58 height 11
click at [211, 62] on input "significant ... prachtig" at bounding box center [210, 64] width 4 height 4
radio input "true"
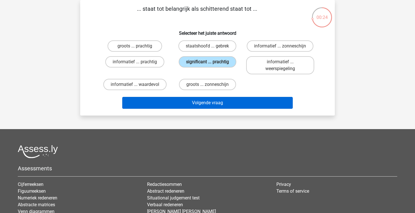
click at [222, 105] on button "Volgende vraag" at bounding box center [207, 103] width 171 height 12
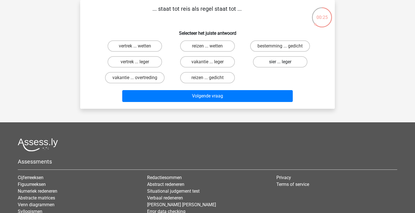
click at [285, 62] on label "sier ... leger" at bounding box center [280, 61] width 55 height 11
click at [284, 62] on input "sier ... leger" at bounding box center [282, 64] width 4 height 4
radio input "true"
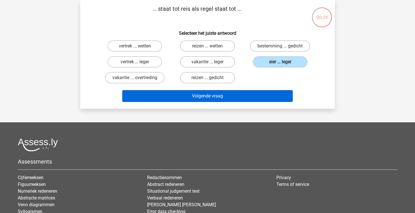
click at [236, 100] on button "Volgende vraag" at bounding box center [207, 96] width 171 height 12
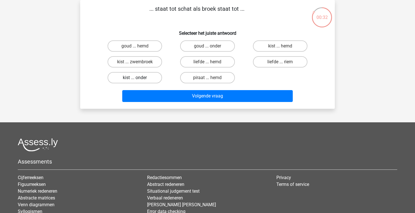
click at [152, 77] on label "kist ... onder" at bounding box center [135, 77] width 55 height 11
click at [139, 78] on input "kist ... onder" at bounding box center [137, 80] width 4 height 4
radio input "true"
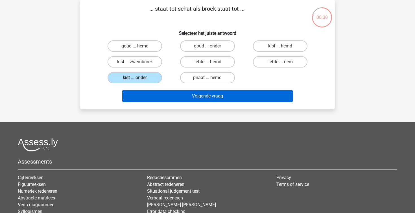
click at [201, 96] on button "Volgende vraag" at bounding box center [207, 96] width 171 height 12
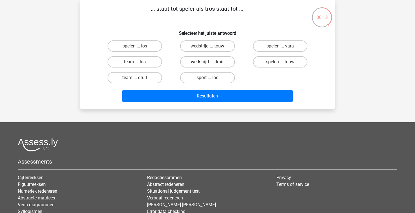
click at [205, 58] on label "wedstrijd ... druif" at bounding box center [207, 61] width 55 height 11
click at [208, 62] on input "wedstrijd ... druif" at bounding box center [210, 64] width 4 height 4
radio input "true"
click at [140, 74] on label "team ... druif" at bounding box center [135, 77] width 55 height 11
click at [139, 78] on input "team ... druif" at bounding box center [137, 80] width 4 height 4
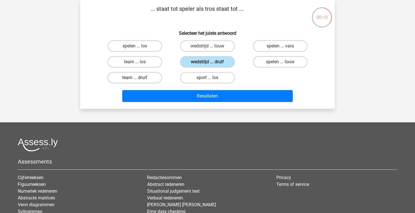
radio input "true"
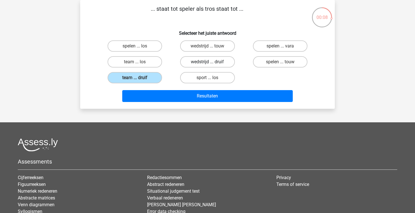
click at [214, 62] on label "wedstrijd ... druif" at bounding box center [207, 61] width 55 height 11
click at [211, 62] on input "wedstrijd ... druif" at bounding box center [210, 64] width 4 height 4
radio input "true"
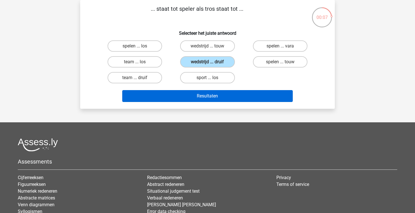
click at [208, 96] on button "Resultaten" at bounding box center [207, 96] width 171 height 12
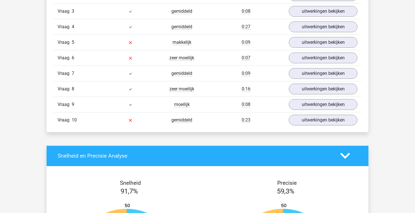
scroll to position [514, 0]
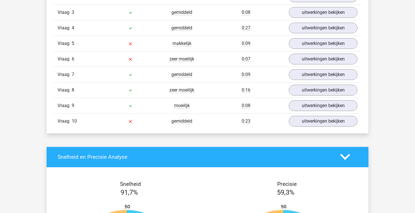
click at [287, 119] on div "uitwerkingen bekijken" at bounding box center [323, 121] width 77 height 11
click at [294, 120] on link "uitwerkingen bekijken" at bounding box center [323, 121] width 79 height 12
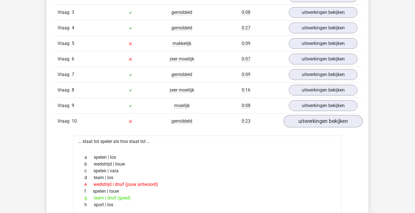
click at [294, 120] on link "uitwerkingen bekijken" at bounding box center [323, 121] width 79 height 12
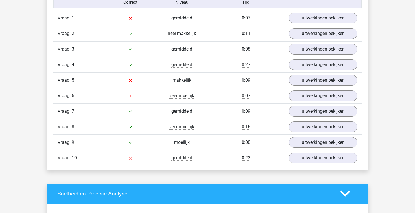
scroll to position [462, 0]
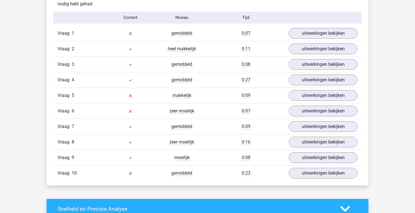
click at [299, 105] on div "Vraag 6 zeer moeilijk 0:07 uitwerkingen bekijken" at bounding box center [207, 111] width 309 height 16
click at [309, 115] on link "uitwerkingen bekijken" at bounding box center [323, 111] width 79 height 12
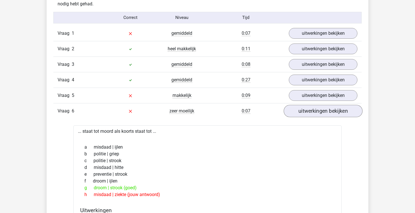
click at [309, 115] on link "uitwerkingen bekijken" at bounding box center [323, 111] width 79 height 12
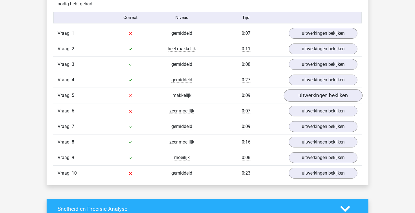
click at [309, 92] on link "uitwerkingen bekijken" at bounding box center [323, 95] width 79 height 12
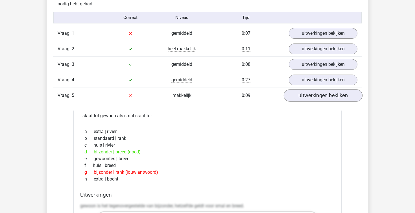
click at [309, 92] on link "uitwerkingen bekijken" at bounding box center [323, 95] width 79 height 12
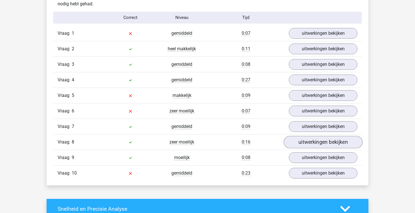
click at [299, 138] on link "uitwerkingen bekijken" at bounding box center [323, 142] width 79 height 12
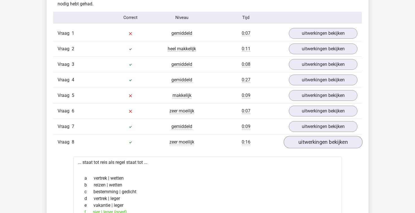
click at [299, 138] on link "uitwerkingen bekijken" at bounding box center [323, 142] width 79 height 12
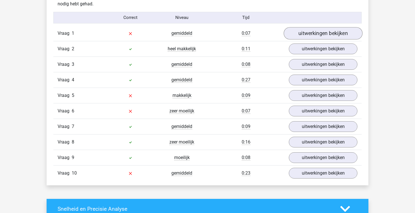
click at [310, 34] on link "uitwerkingen bekijken" at bounding box center [323, 33] width 79 height 12
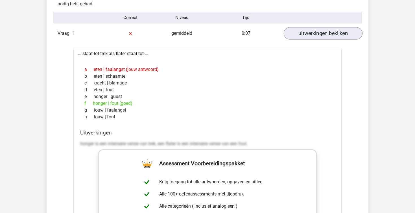
click at [310, 34] on link "uitwerkingen bekijken" at bounding box center [323, 33] width 79 height 12
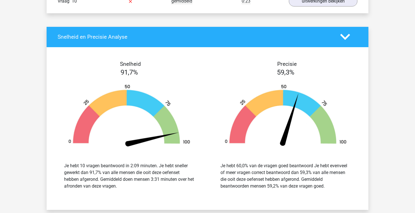
scroll to position [530, 0]
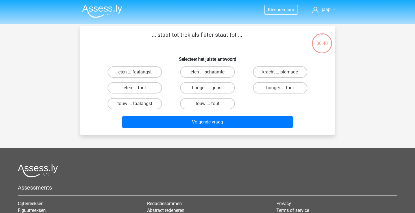
scroll to position [26, 0]
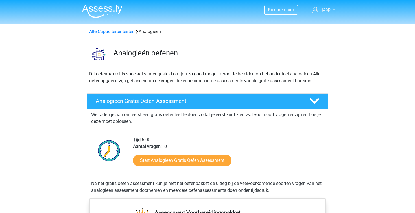
click at [110, 38] on div "Analogieën oefenen" at bounding box center [207, 52] width 268 height 31
click at [110, 33] on link "Alle Capaciteitentesten" at bounding box center [111, 31] width 45 height 5
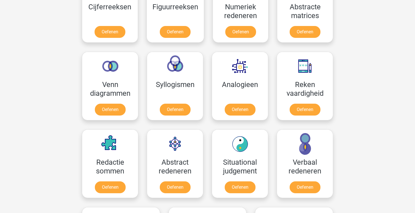
scroll to position [314, 0]
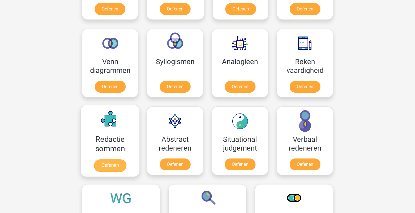
click at [114, 164] on link "Oefenen" at bounding box center [110, 165] width 32 height 12
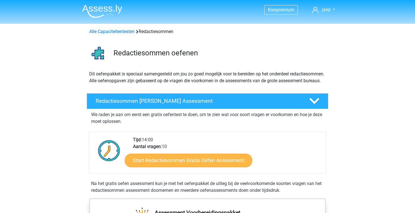
click at [194, 166] on link "Start Redactiesommen Gratis Oefen Assessment" at bounding box center [189, 160] width 128 height 14
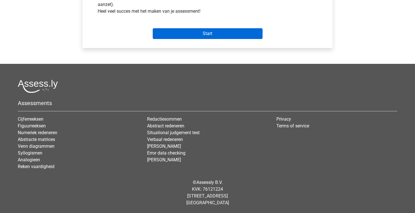
scroll to position [233, 0]
click at [230, 30] on input "Start" at bounding box center [208, 33] width 110 height 11
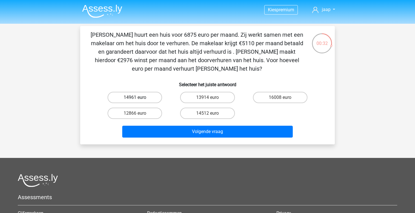
click at [149, 98] on label "14961 euro" at bounding box center [135, 97] width 55 height 11
click at [139, 98] on input "14961 euro" at bounding box center [137, 99] width 4 height 4
radio input "true"
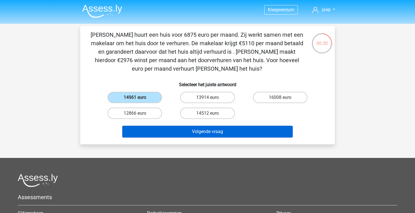
click at [199, 135] on button "Volgende vraag" at bounding box center [207, 132] width 171 height 12
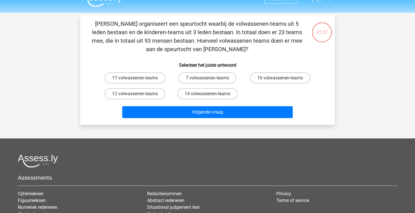
scroll to position [1, 0]
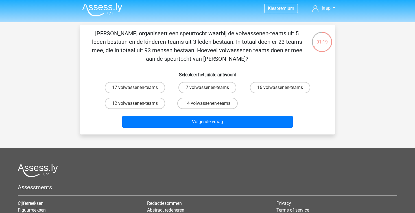
click at [135, 105] on input "12 volwassenen-teams" at bounding box center [137, 105] width 4 height 4
radio input "true"
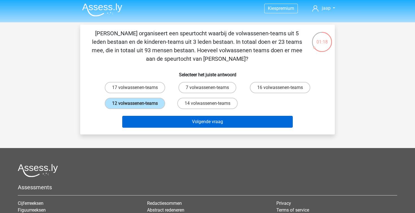
click at [172, 125] on button "Volgende vraag" at bounding box center [207, 122] width 171 height 12
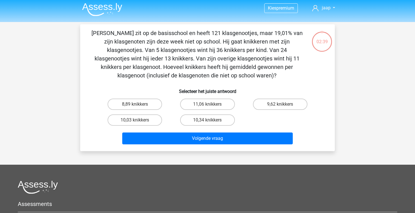
scroll to position [0, 0]
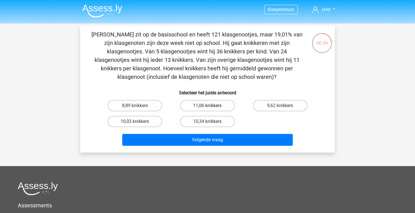
click at [199, 101] on label "11,06 knikkers" at bounding box center [207, 105] width 55 height 11
click at [208, 106] on input "11,06 knikkers" at bounding box center [210, 108] width 4 height 4
radio input "true"
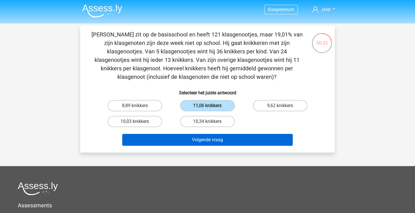
click at [199, 137] on button "Volgende vraag" at bounding box center [207, 140] width 171 height 12
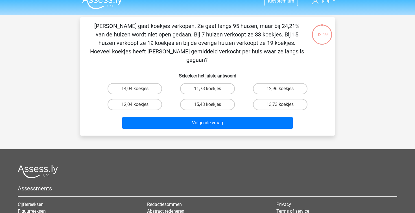
scroll to position [6, 0]
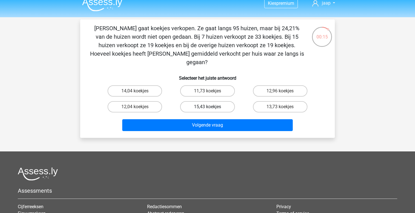
click at [203, 101] on label "15,43 koekjes" at bounding box center [207, 106] width 55 height 11
click at [208, 107] on input "15,43 koekjes" at bounding box center [210, 109] width 4 height 4
radio input "true"
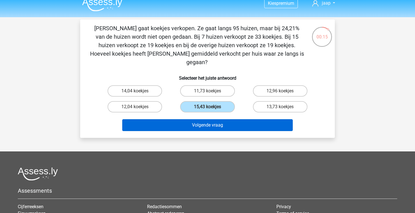
click at [203, 119] on button "Volgende vraag" at bounding box center [207, 125] width 171 height 12
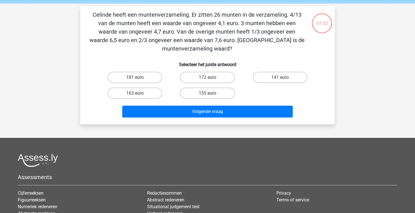
scroll to position [19, 0]
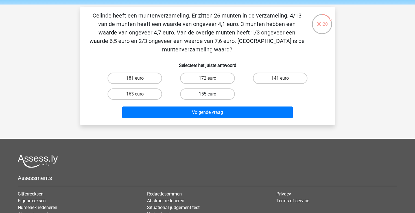
click at [219, 96] on label "155 euro" at bounding box center [207, 93] width 55 height 11
click at [211, 96] on input "155 euro" at bounding box center [210, 96] width 4 height 4
radio input "true"
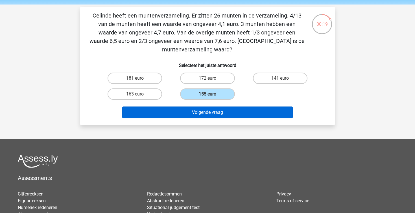
click at [223, 112] on button "Volgende vraag" at bounding box center [207, 113] width 171 height 12
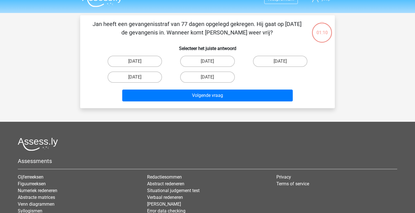
scroll to position [6, 0]
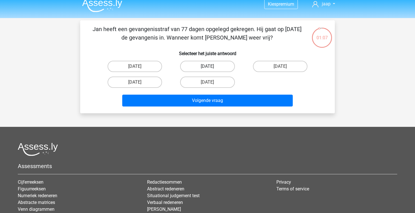
click at [220, 65] on label "12 augustus" at bounding box center [207, 66] width 55 height 11
click at [211, 66] on input "12 augustus" at bounding box center [210, 68] width 4 height 4
radio input "true"
click at [155, 69] on label "13 augustus" at bounding box center [135, 66] width 55 height 11
click at [139, 69] on input "13 augustus" at bounding box center [137, 68] width 4 height 4
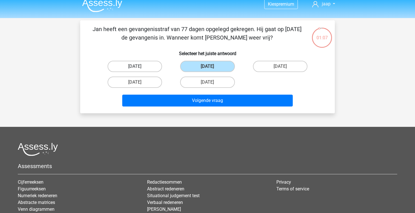
radio input "true"
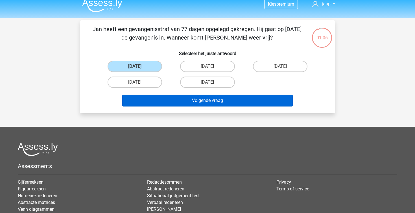
click at [186, 103] on button "Volgende vraag" at bounding box center [207, 101] width 171 height 12
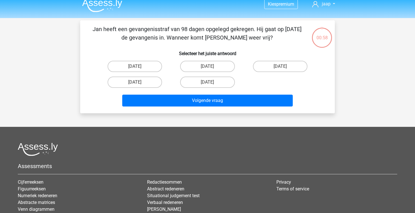
scroll to position [26, 0]
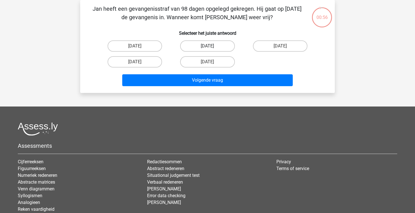
click at [194, 46] on label "22 augustus" at bounding box center [207, 45] width 55 height 11
click at [208, 46] on input "22 augustus" at bounding box center [210, 48] width 4 height 4
radio input "true"
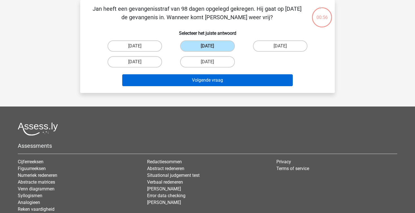
click at [196, 81] on button "Volgende vraag" at bounding box center [207, 80] width 171 height 12
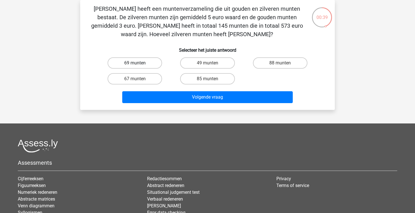
click at [150, 66] on label "69 munten" at bounding box center [135, 62] width 55 height 11
click at [139, 66] on input "69 munten" at bounding box center [137, 65] width 4 height 4
radio input "true"
click at [190, 110] on div "Chris heeft een muntenverzameling die uit gouden en zilveren munten bestaat. De…" at bounding box center [207, 55] width 255 height 110
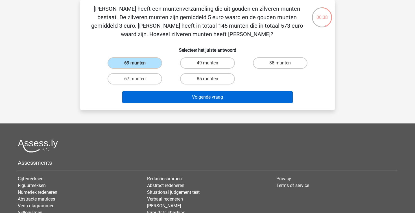
click at [192, 101] on button "Volgende vraag" at bounding box center [207, 97] width 171 height 12
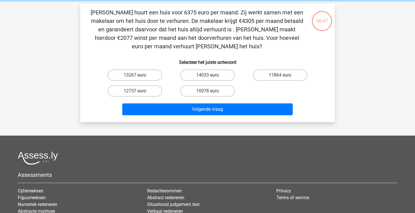
scroll to position [22, 0]
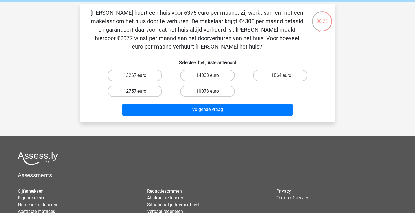
click at [132, 88] on label "12757 euro" at bounding box center [135, 91] width 55 height 11
click at [135, 91] on input "12757 euro" at bounding box center [137, 93] width 4 height 4
radio input "true"
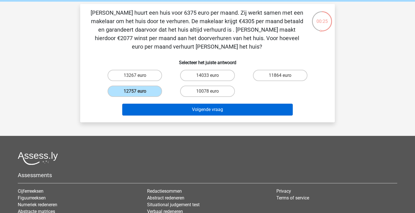
click at [167, 110] on button "Volgende vraag" at bounding box center [207, 110] width 171 height 12
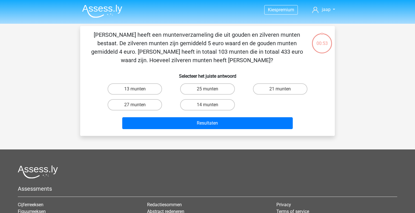
scroll to position [0, 0]
click at [273, 88] on label "21 munten" at bounding box center [280, 88] width 55 height 11
click at [280, 89] on input "21 munten" at bounding box center [282, 91] width 4 height 4
radio input "true"
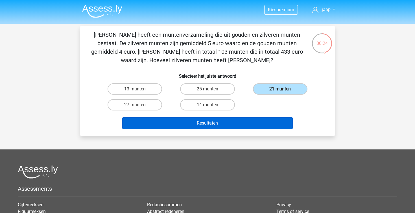
click at [244, 126] on button "Resultaten" at bounding box center [207, 123] width 171 height 12
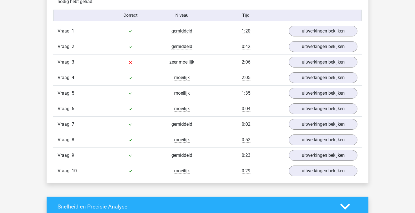
scroll to position [463, 0]
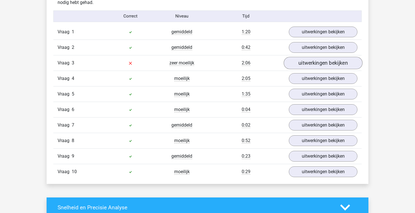
click at [297, 64] on link "uitwerkingen bekijken" at bounding box center [323, 63] width 79 height 12
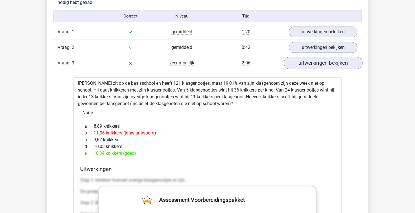
click at [297, 64] on link "uitwerkingen bekijken" at bounding box center [323, 63] width 79 height 12
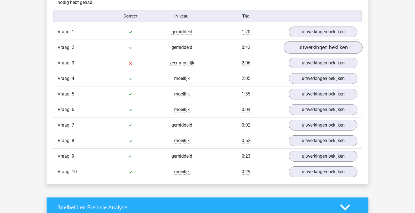
click at [295, 46] on link "uitwerkingen bekijken" at bounding box center [323, 47] width 79 height 12
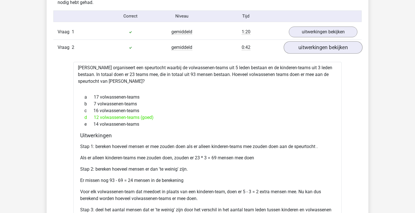
click at [295, 46] on link "uitwerkingen bekijken" at bounding box center [323, 47] width 79 height 12
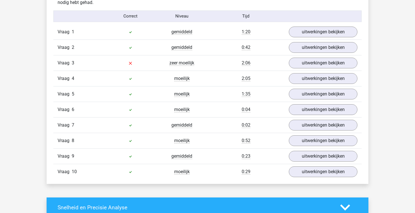
click at [298, 25] on div "Vraag 1 gemiddeld 1:20 uitwerkingen bekijken" at bounding box center [207, 31] width 309 height 15
click at [297, 33] on link "uitwerkingen bekijken" at bounding box center [323, 32] width 79 height 12
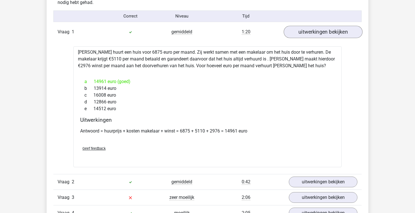
click at [297, 33] on link "uitwerkingen bekijken" at bounding box center [323, 32] width 79 height 12
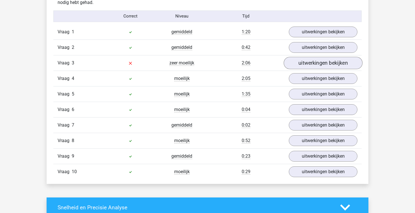
click at [301, 64] on link "uitwerkingen bekijken" at bounding box center [323, 63] width 79 height 12
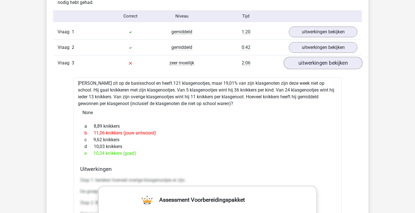
click at [301, 64] on link "uitwerkingen bekijken" at bounding box center [323, 63] width 79 height 12
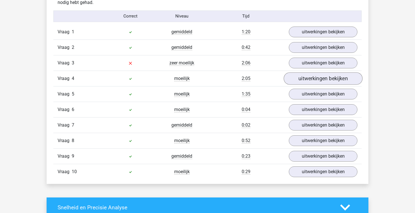
click at [301, 80] on link "uitwerkingen bekijken" at bounding box center [323, 78] width 79 height 12
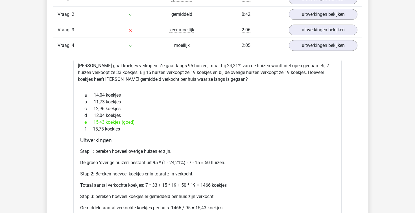
scroll to position [511, 0]
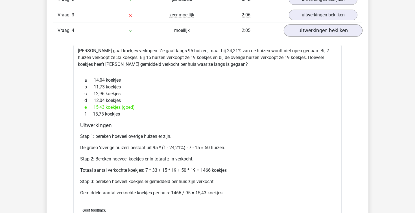
click at [329, 32] on link "uitwerkingen bekijken" at bounding box center [323, 30] width 79 height 12
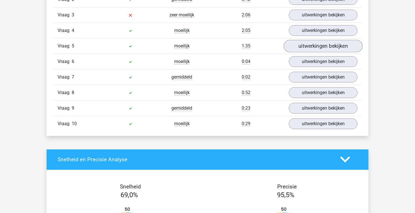
click at [320, 42] on link "uitwerkingen bekijken" at bounding box center [323, 46] width 79 height 12
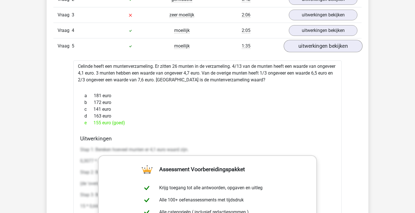
click at [320, 42] on link "uitwerkingen bekijken" at bounding box center [323, 46] width 79 height 12
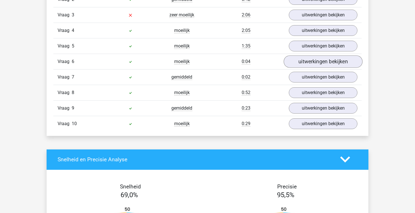
click at [313, 62] on link "uitwerkingen bekijken" at bounding box center [323, 61] width 79 height 12
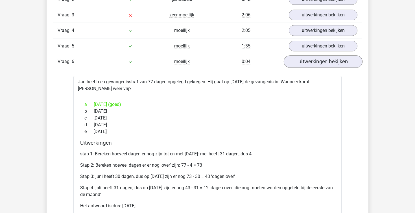
click at [313, 62] on link "uitwerkingen bekijken" at bounding box center [323, 61] width 79 height 12
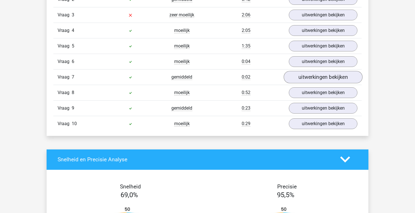
click at [307, 81] on link "uitwerkingen bekijken" at bounding box center [323, 77] width 79 height 12
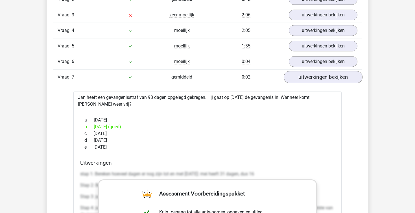
click at [307, 81] on link "uitwerkingen bekijken" at bounding box center [323, 77] width 79 height 12
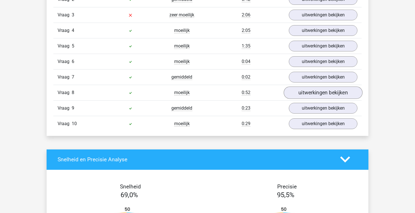
click at [303, 89] on link "uitwerkingen bekijken" at bounding box center [323, 92] width 79 height 12
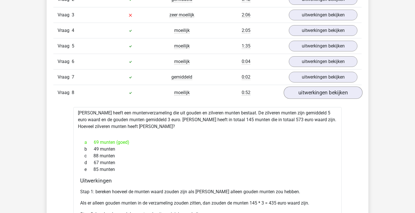
click at [303, 91] on link "uitwerkingen bekijken" at bounding box center [323, 92] width 79 height 12
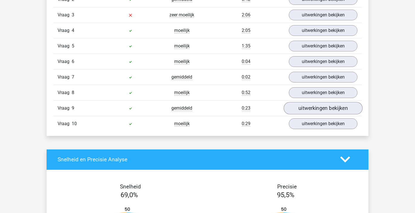
click at [298, 110] on link "uitwerkingen bekijken" at bounding box center [323, 108] width 79 height 12
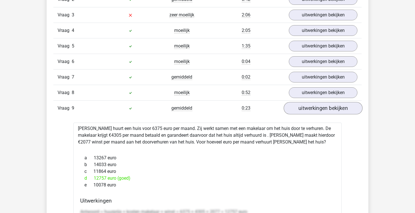
click at [298, 110] on link "uitwerkingen bekijken" at bounding box center [323, 108] width 79 height 12
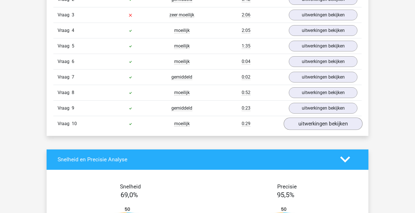
click at [299, 121] on link "uitwerkingen bekijken" at bounding box center [323, 124] width 79 height 12
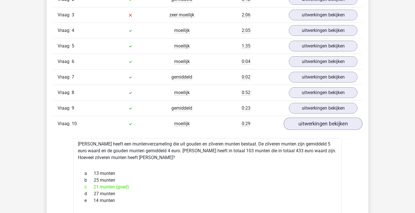
click at [299, 121] on link "uitwerkingen bekijken" at bounding box center [323, 124] width 79 height 12
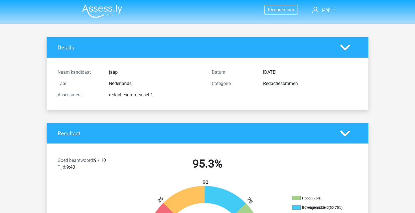
scroll to position [0, 0]
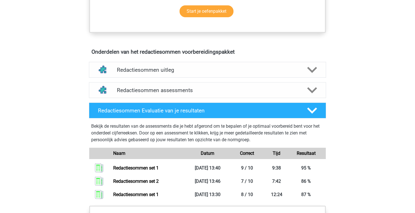
scroll to position [318, 0]
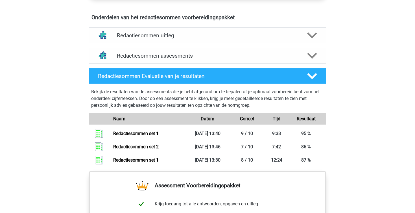
click at [167, 64] on div "Redactiesommen assessments" at bounding box center [207, 56] width 237 height 16
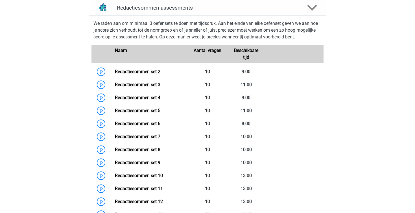
scroll to position [366, 0]
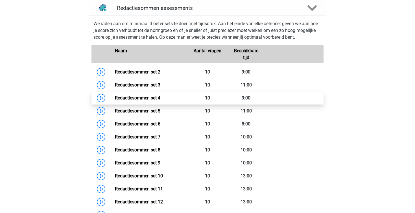
click at [160, 101] on link "Redactiesommen set 4" at bounding box center [137, 97] width 45 height 5
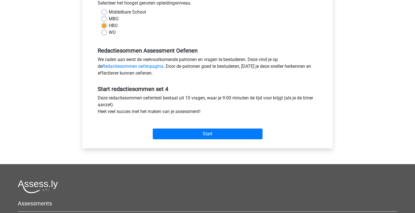
scroll to position [133, 0]
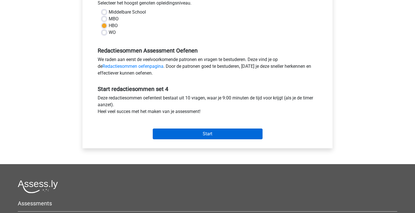
click at [195, 136] on input "Start" at bounding box center [208, 134] width 110 height 11
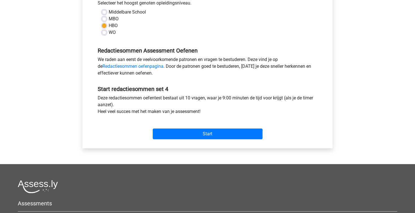
scroll to position [69, 0]
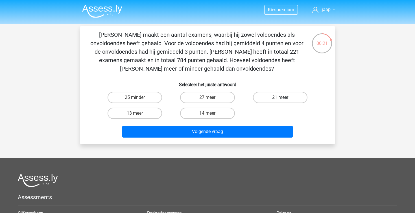
click at [288, 100] on label "21 meer" at bounding box center [280, 97] width 55 height 11
click at [284, 100] on input "21 meer" at bounding box center [282, 99] width 4 height 4
radio input "true"
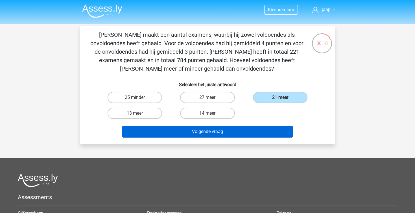
click at [240, 134] on button "Volgende vraag" at bounding box center [207, 132] width 171 height 12
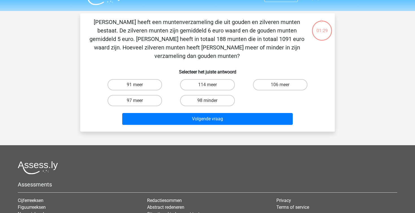
scroll to position [10, 0]
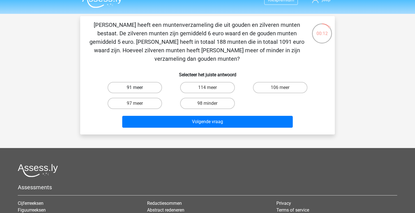
click at [153, 82] on label "91 meer" at bounding box center [135, 87] width 55 height 11
click at [139, 88] on input "91 meer" at bounding box center [137, 90] width 4 height 4
radio input "true"
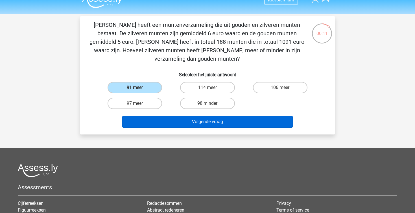
click at [193, 116] on button "Volgende vraag" at bounding box center [207, 122] width 171 height 12
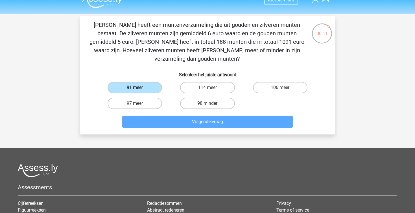
scroll to position [26, 0]
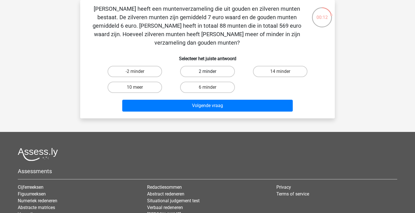
click at [210, 66] on label "2 minder" at bounding box center [207, 71] width 55 height 11
click at [210, 71] on input "2 minder" at bounding box center [210, 73] width 4 height 4
radio input "true"
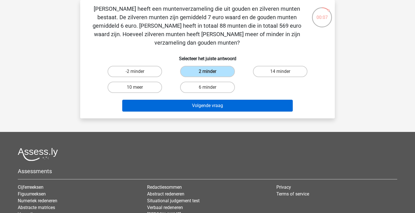
click at [234, 102] on button "Volgende vraag" at bounding box center [207, 106] width 171 height 12
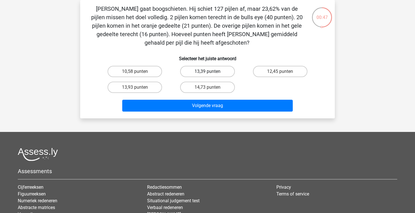
click at [227, 75] on label "13,39 punten" at bounding box center [207, 71] width 55 height 11
click at [211, 75] on input "13,39 punten" at bounding box center [210, 73] width 4 height 4
radio input "true"
click at [228, 99] on div "Volgende vraag" at bounding box center [207, 104] width 237 height 19
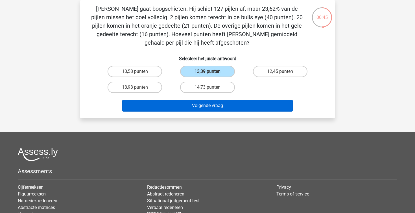
click at [225, 103] on button "Volgende vraag" at bounding box center [207, 106] width 171 height 12
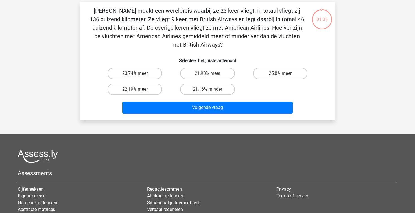
scroll to position [23, 0]
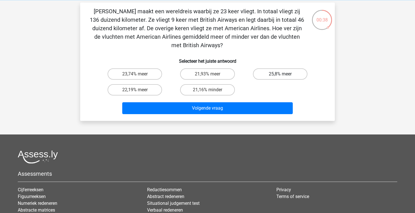
click at [260, 70] on label "25,8% meer" at bounding box center [280, 73] width 55 height 11
click at [280, 74] on input "25,8% meer" at bounding box center [282, 76] width 4 height 4
radio input "true"
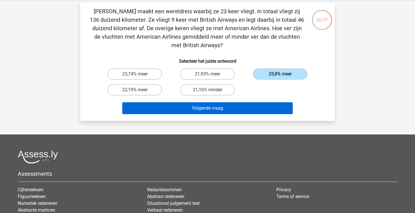
click at [234, 108] on button "Volgende vraag" at bounding box center [207, 108] width 171 height 12
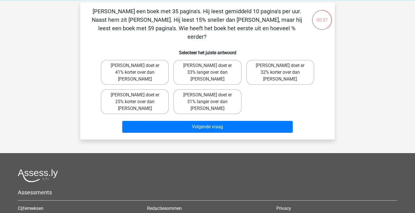
scroll to position [26, 0]
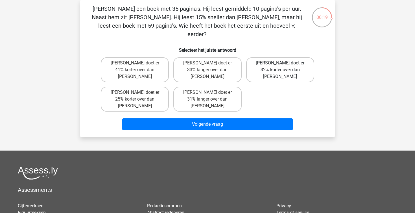
click at [286, 57] on label "[PERSON_NAME] doet er 32% korter over dan [PERSON_NAME]" at bounding box center [280, 69] width 68 height 25
click at [284, 63] on input "[PERSON_NAME] doet er 32% korter over dan [PERSON_NAME]" at bounding box center [282, 65] width 4 height 4
radio input "true"
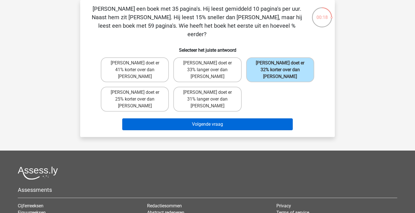
click at [255, 118] on button "Volgende vraag" at bounding box center [207, 124] width 171 height 12
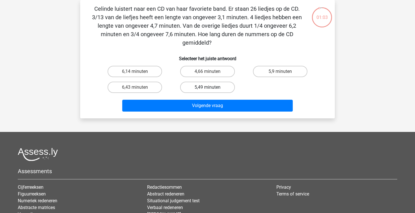
click at [217, 82] on label "5,49 minuten" at bounding box center [207, 87] width 55 height 11
click at [211, 87] on input "5,49 minuten" at bounding box center [210, 89] width 4 height 4
radio input "true"
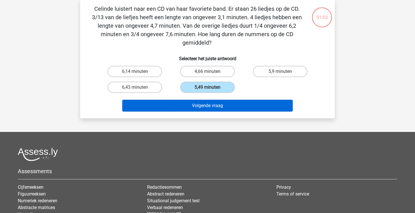
click at [218, 107] on button "Volgende vraag" at bounding box center [207, 106] width 171 height 12
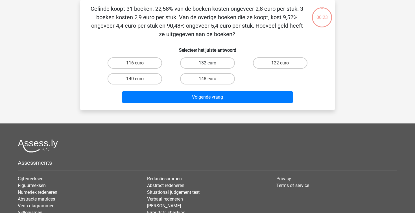
click at [218, 62] on label "132 euro" at bounding box center [207, 62] width 55 height 11
click at [211, 63] on input "132 euro" at bounding box center [210, 65] width 4 height 4
radio input "true"
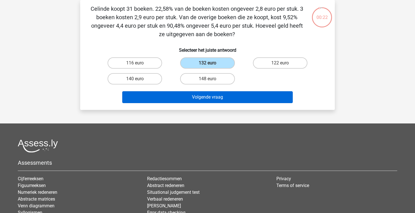
click at [218, 94] on button "Volgende vraag" at bounding box center [207, 97] width 171 height 12
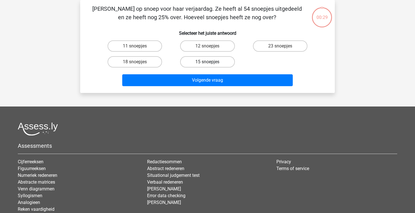
click at [214, 61] on label "15 snoepjes" at bounding box center [207, 61] width 55 height 11
click at [211, 62] on input "15 snoepjes" at bounding box center [210, 64] width 4 height 4
radio input "true"
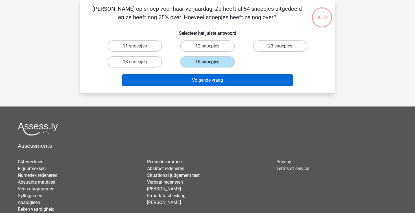
click at [214, 82] on button "Volgende vraag" at bounding box center [207, 80] width 171 height 12
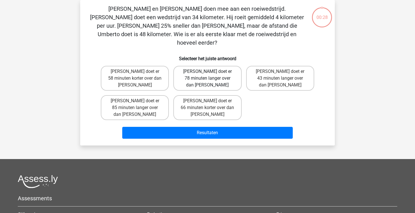
click at [215, 70] on label "[PERSON_NAME] doet er 78 minuten langer over dan [PERSON_NAME]" at bounding box center [207, 78] width 68 height 25
click at [211, 71] on input "[PERSON_NAME] doet er 78 minuten langer over dan [PERSON_NAME]" at bounding box center [210, 73] width 4 height 4
radio input "true"
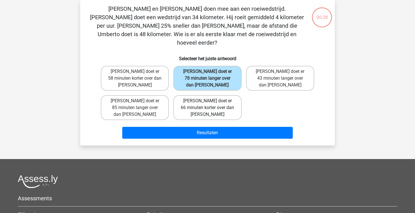
click at [215, 96] on label "Tom doet er 66 minuten korter over dan Umberto" at bounding box center [207, 107] width 68 height 25
click at [211, 101] on input "Tom doet er 66 minuten korter over dan Umberto" at bounding box center [210, 103] width 4 height 4
radio input "true"
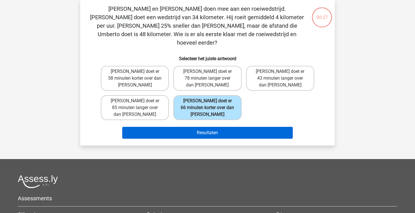
click at [215, 127] on button "Resultaten" at bounding box center [207, 133] width 171 height 12
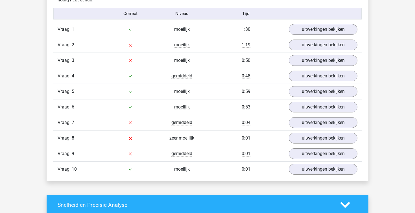
scroll to position [466, 0]
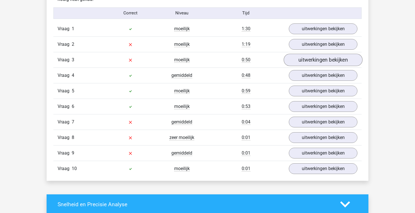
click at [303, 63] on link "uitwerkingen bekijken" at bounding box center [323, 60] width 79 height 12
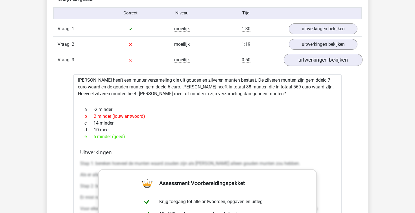
click at [303, 63] on link "uitwerkingen bekijken" at bounding box center [323, 60] width 79 height 12
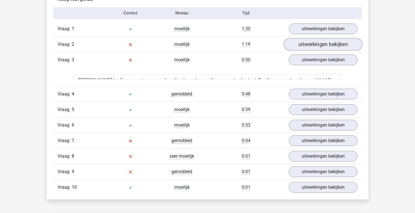
click at [304, 40] on link "uitwerkingen bekijken" at bounding box center [323, 44] width 79 height 12
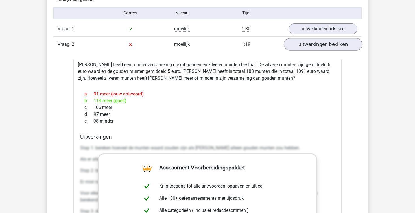
click at [304, 40] on link "uitwerkingen bekijken" at bounding box center [323, 44] width 79 height 12
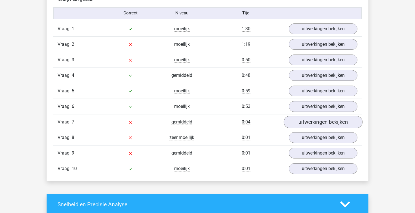
click at [303, 122] on link "uitwerkingen bekijken" at bounding box center [323, 122] width 79 height 12
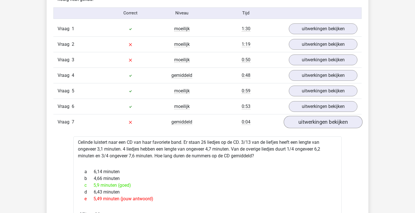
click at [303, 122] on link "uitwerkingen bekijken" at bounding box center [323, 122] width 79 height 12
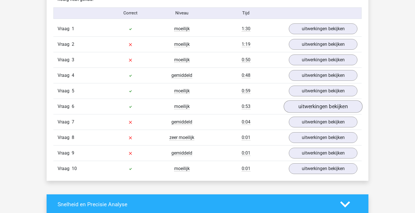
click at [305, 108] on link "uitwerkingen bekijken" at bounding box center [323, 106] width 79 height 12
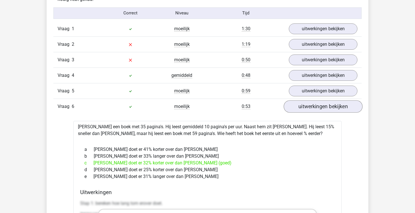
click at [305, 108] on link "uitwerkingen bekijken" at bounding box center [323, 106] width 79 height 12
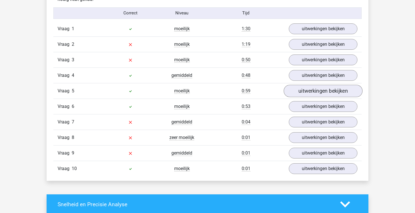
click at [303, 90] on link "uitwerkingen bekijken" at bounding box center [323, 91] width 79 height 12
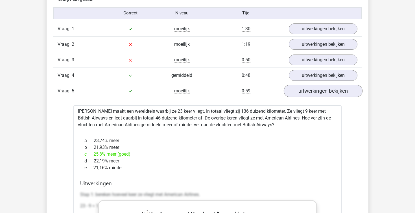
click at [303, 90] on link "uitwerkingen bekijken" at bounding box center [323, 91] width 79 height 12
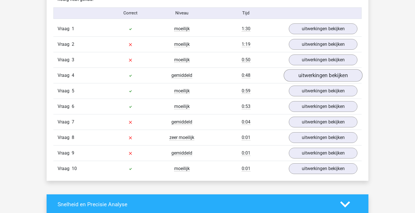
click at [303, 80] on link "uitwerkingen bekijken" at bounding box center [323, 75] width 79 height 12
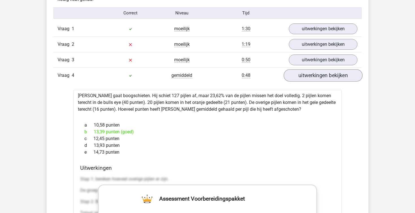
click at [303, 80] on link "uitwerkingen bekijken" at bounding box center [323, 75] width 79 height 12
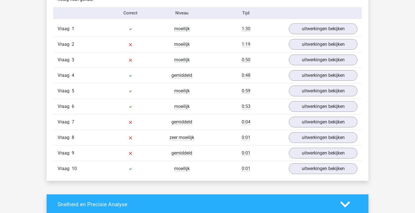
click at [308, 129] on div "Vraag 7 gemiddeld 0:04 uitwerkingen bekijken" at bounding box center [207, 122] width 309 height 16
click at [308, 127] on link "uitwerkingen bekijken" at bounding box center [323, 122] width 79 height 12
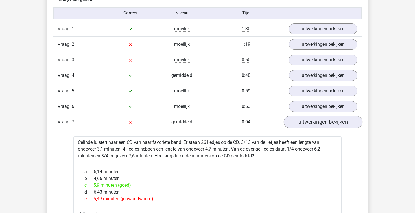
click at [308, 127] on link "uitwerkingen bekijken" at bounding box center [323, 122] width 79 height 12
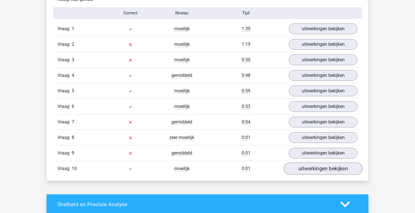
click at [310, 164] on link "uitwerkingen bekijken" at bounding box center [323, 168] width 79 height 12
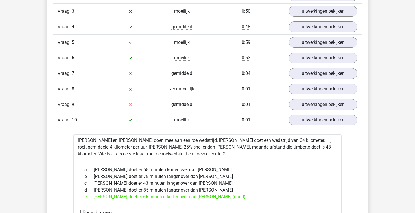
scroll to position [516, 0]
click at [322, 120] on link "uitwerkingen bekijken" at bounding box center [323, 119] width 79 height 12
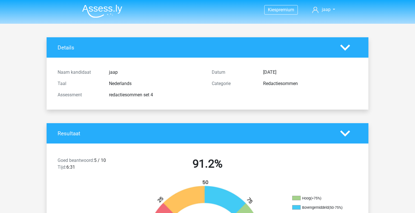
scroll to position [0, 0]
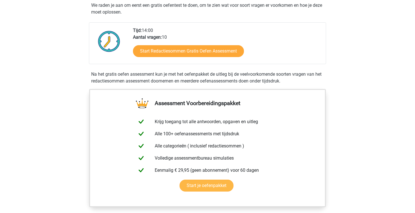
scroll to position [49, 0]
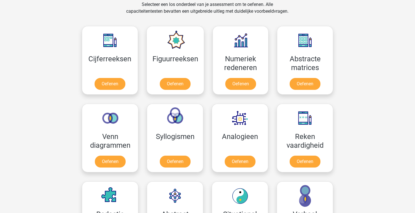
scroll to position [238, 0]
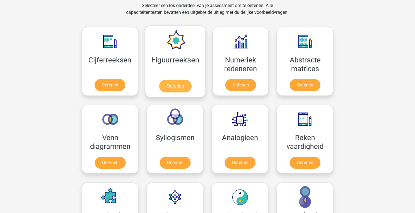
click at [165, 84] on link "Oefenen" at bounding box center [175, 86] width 32 height 12
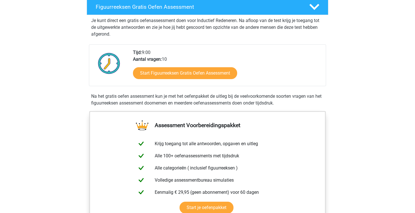
scroll to position [101, 0]
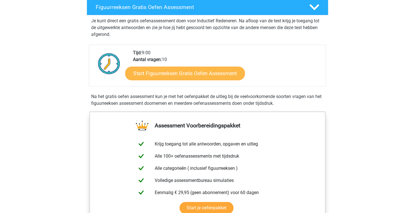
click at [197, 71] on link "Start Figuurreeksen Gratis Oefen Assessment" at bounding box center [185, 73] width 120 height 14
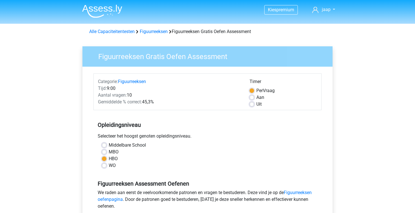
click at [154, 26] on div "Alle Capaciteitentesten Figuurreeksen Figuurreeksen Gratis Oefen Assessment" at bounding box center [207, 31] width 268 height 14
click at [154, 30] on link "Figuurreeksen" at bounding box center [154, 31] width 28 height 5
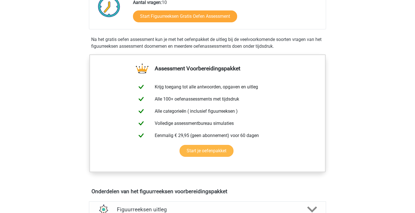
scroll to position [258, 0]
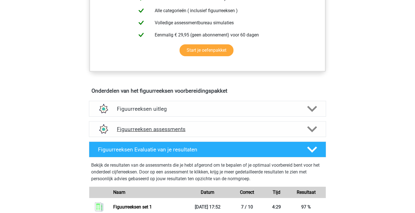
click at [173, 127] on h4 "Figuurreeksen assessments" at bounding box center [207, 129] width 181 height 6
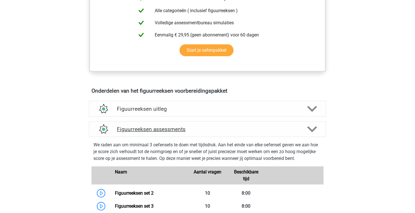
scroll to position [292, 0]
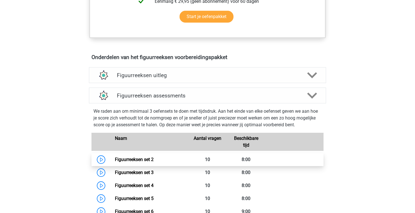
click at [146, 162] on link "Figuurreeksen set 2" at bounding box center [134, 159] width 39 height 5
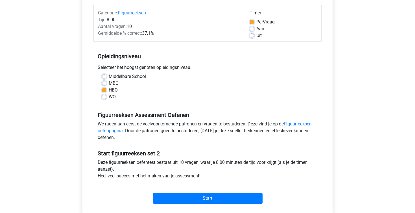
scroll to position [143, 0]
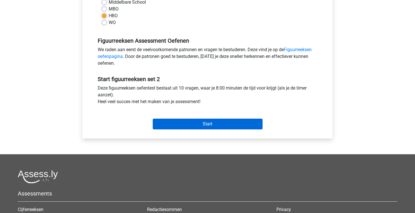
click at [226, 123] on input "Start" at bounding box center [208, 124] width 110 height 11
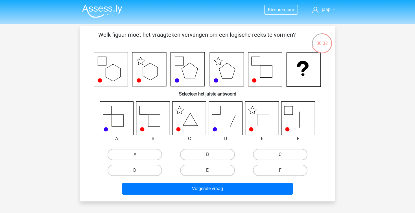
click at [189, 170] on label "E" at bounding box center [207, 170] width 55 height 11
click at [208, 170] on input "E" at bounding box center [210, 172] width 4 height 4
radio input "true"
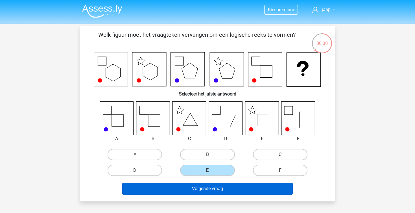
click at [225, 187] on button "Volgende vraag" at bounding box center [207, 189] width 171 height 12
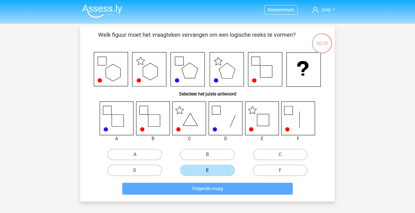
scroll to position [26, 0]
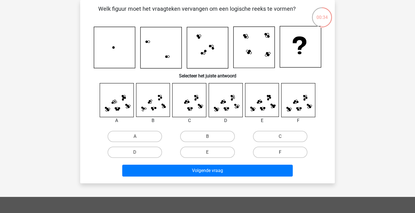
click at [283, 151] on label "F" at bounding box center [280, 152] width 55 height 11
click at [283, 152] on input "F" at bounding box center [282, 154] width 4 height 4
radio input "true"
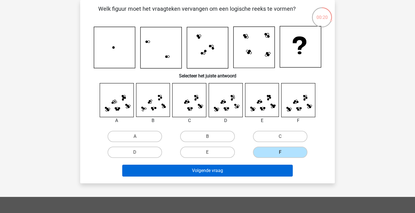
click at [234, 169] on button "Volgende vraag" at bounding box center [207, 171] width 171 height 12
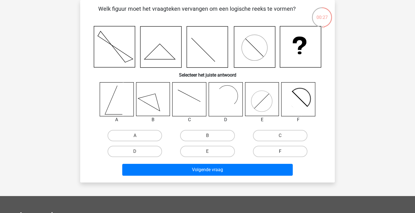
click at [274, 154] on label "F" at bounding box center [280, 151] width 55 height 11
click at [280, 154] on input "F" at bounding box center [282, 153] width 4 height 4
radio input "true"
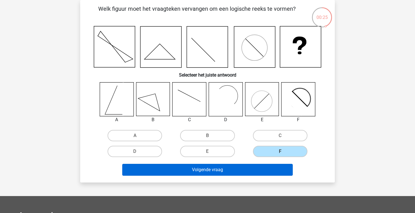
click at [234, 169] on button "Volgende vraag" at bounding box center [207, 170] width 171 height 12
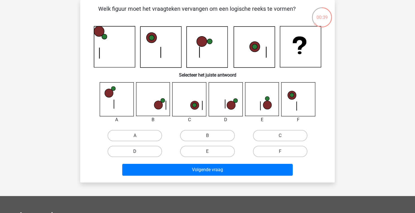
click at [148, 152] on label "D" at bounding box center [135, 151] width 55 height 11
click at [139, 152] on input "D" at bounding box center [137, 153] width 4 height 4
radio input "true"
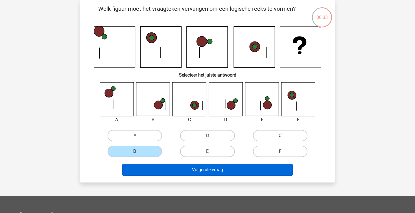
click at [231, 174] on button "Volgende vraag" at bounding box center [207, 170] width 171 height 12
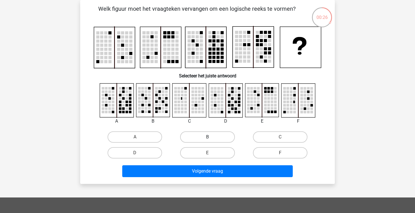
click at [207, 141] on label "B" at bounding box center [207, 136] width 55 height 11
click at [208, 141] on input "B" at bounding box center [210, 139] width 4 height 4
radio input "true"
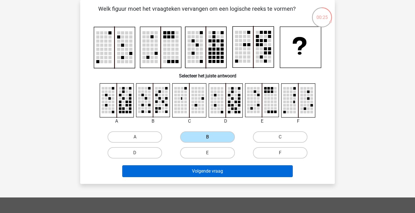
click at [204, 172] on button "Volgende vraag" at bounding box center [207, 171] width 171 height 12
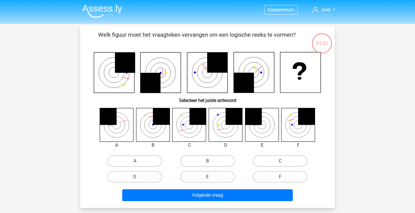
scroll to position [26, 0]
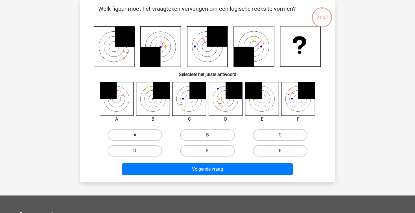
click at [140, 133] on label "A" at bounding box center [135, 134] width 55 height 11
click at [139, 135] on input "A" at bounding box center [137, 137] width 4 height 4
radio input "true"
click at [156, 112] on icon at bounding box center [153, 99] width 34 height 34
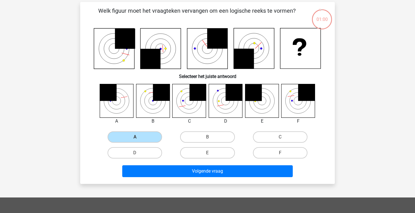
scroll to position [24, 0]
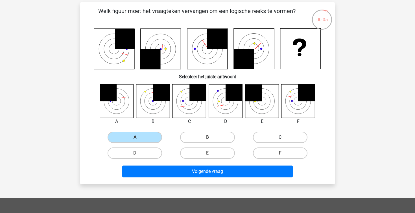
click at [262, 135] on label "C" at bounding box center [280, 137] width 55 height 11
click at [280, 137] on input "C" at bounding box center [282, 139] width 4 height 4
radio input "true"
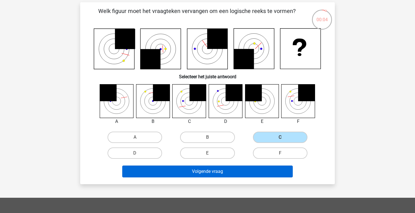
click at [228, 171] on button "Volgende vraag" at bounding box center [207, 172] width 171 height 12
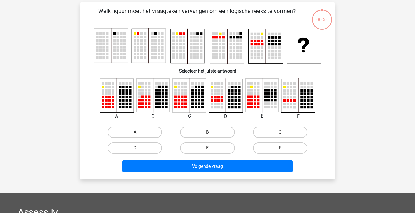
scroll to position [26, 0]
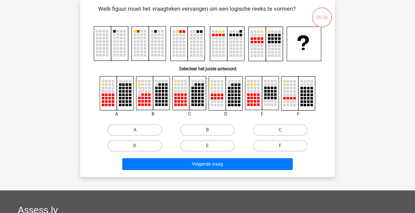
click at [227, 93] on rect at bounding box center [226, 94] width 34 height 34
click at [150, 94] on rect at bounding box center [149, 95] width 3 height 3
click at [216, 132] on label "B" at bounding box center [207, 129] width 55 height 11
click at [211, 132] on input "B" at bounding box center [210, 132] width 4 height 4
radio input "true"
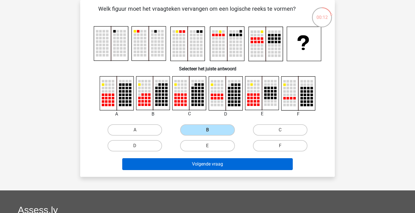
click at [214, 165] on button "Volgende vraag" at bounding box center [207, 164] width 171 height 12
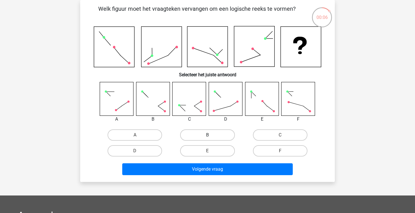
click at [212, 136] on label "B" at bounding box center [207, 134] width 55 height 11
click at [211, 136] on input "B" at bounding box center [210, 137] width 4 height 4
radio input "true"
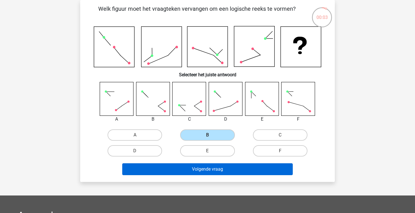
click at [210, 166] on button "Volgende vraag" at bounding box center [207, 169] width 171 height 12
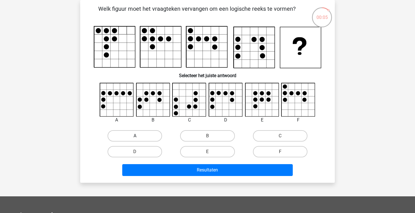
click at [149, 134] on label "A" at bounding box center [135, 135] width 55 height 11
click at [139, 136] on input "A" at bounding box center [137, 138] width 4 height 4
radio input "true"
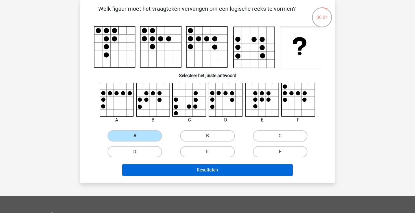
click at [179, 169] on button "Resultaten" at bounding box center [207, 170] width 171 height 12
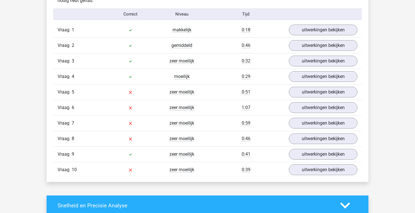
scroll to position [470, 0]
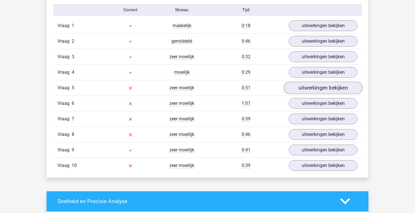
click at [312, 90] on link "uitwerkingen bekijken" at bounding box center [323, 88] width 79 height 12
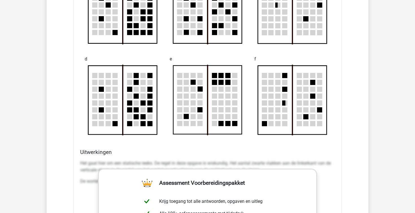
scroll to position [511, 0]
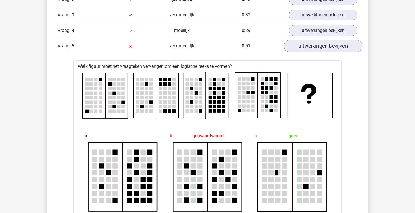
click at [317, 47] on link "uitwerkingen bekijken" at bounding box center [323, 46] width 79 height 12
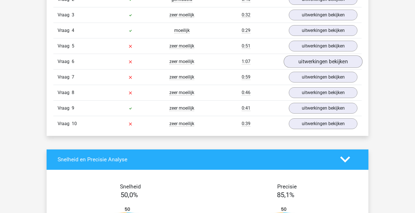
click at [313, 61] on link "uitwerkingen bekijken" at bounding box center [323, 61] width 79 height 12
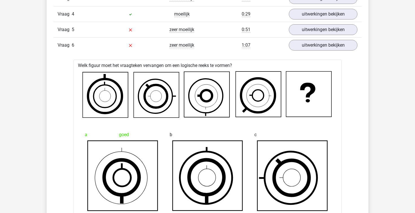
scroll to position [527, 0]
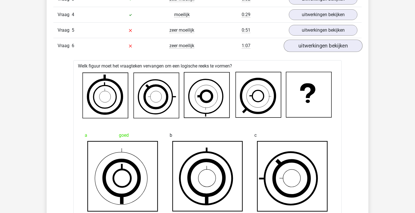
click at [315, 45] on link "uitwerkingen bekijken" at bounding box center [323, 46] width 79 height 12
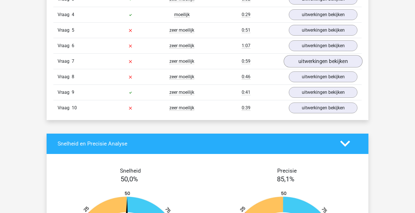
click at [312, 64] on link "uitwerkingen bekijken" at bounding box center [323, 61] width 79 height 12
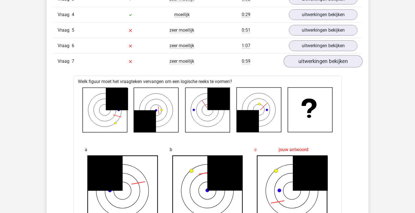
click at [312, 64] on link "uitwerkingen bekijken" at bounding box center [323, 61] width 79 height 12
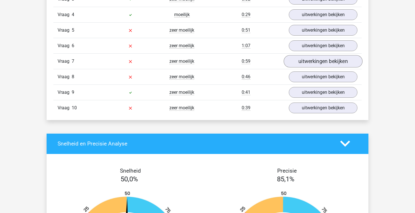
click at [312, 64] on link "uitwerkingen bekijken" at bounding box center [323, 61] width 79 height 12
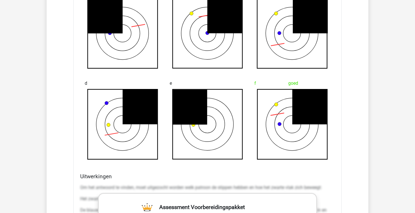
scroll to position [581, 0]
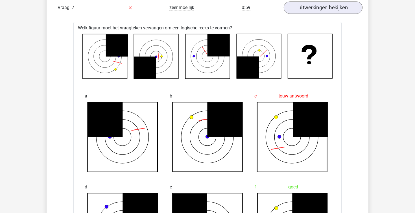
click at [332, 7] on link "uitwerkingen bekijken" at bounding box center [323, 7] width 79 height 12
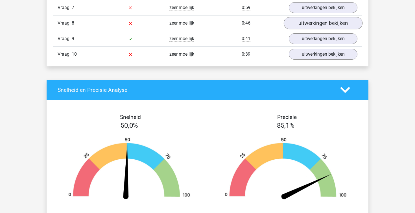
click at [317, 25] on link "uitwerkingen bekijken" at bounding box center [323, 23] width 79 height 12
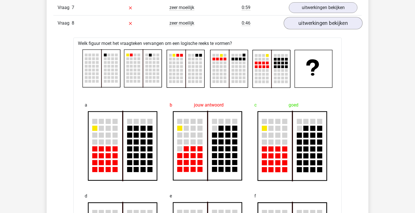
click at [310, 25] on link "uitwerkingen bekijken" at bounding box center [323, 23] width 79 height 12
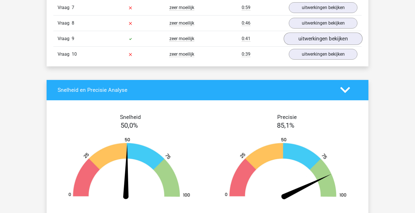
click at [308, 43] on link "uitwerkingen bekijken" at bounding box center [323, 38] width 79 height 12
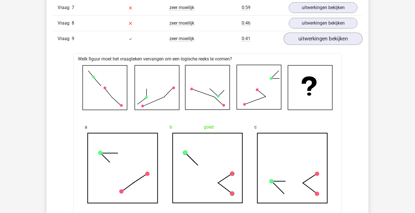
click at [308, 43] on link "uitwerkingen bekijken" at bounding box center [323, 38] width 79 height 12
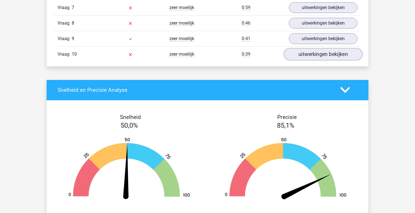
click at [307, 59] on link "uitwerkingen bekijken" at bounding box center [323, 54] width 79 height 12
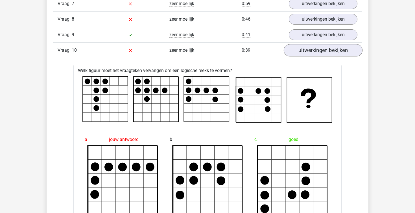
click at [310, 47] on link "uitwerkingen bekijken" at bounding box center [323, 50] width 79 height 12
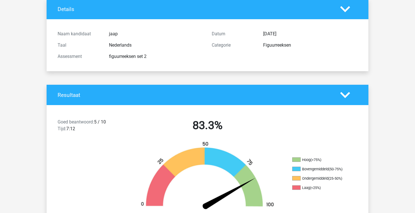
scroll to position [43, 0]
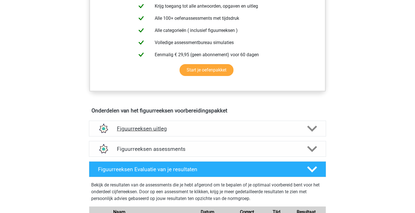
scroll to position [228, 0]
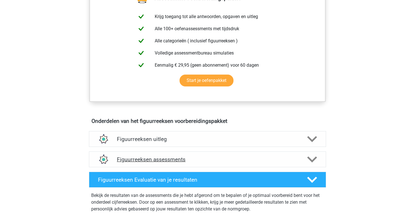
click at [143, 156] on h4 "Figuurreeksen assessments" at bounding box center [207, 159] width 181 height 6
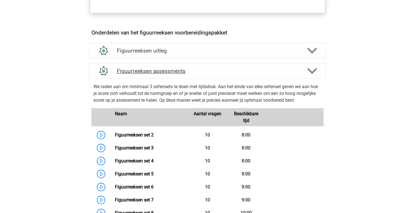
scroll to position [355, 0]
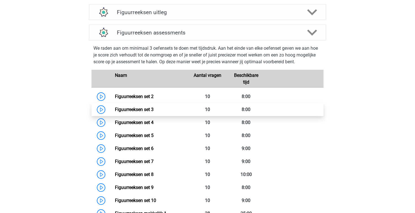
click at [153, 108] on link "Figuurreeksen set 3" at bounding box center [134, 109] width 39 height 5
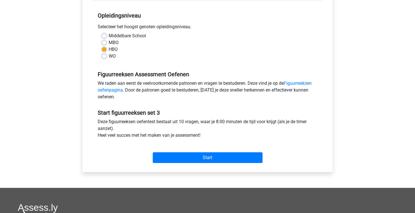
scroll to position [107, 0]
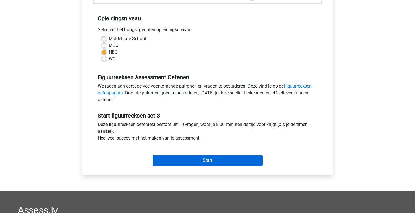
click at [214, 157] on input "Start" at bounding box center [208, 160] width 110 height 11
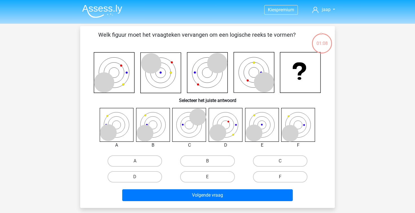
scroll to position [3, 0]
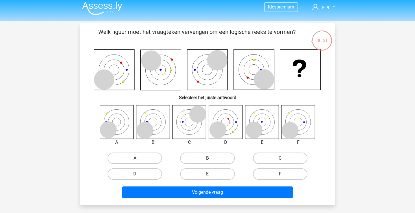
click at [216, 160] on label "B" at bounding box center [207, 158] width 55 height 11
click at [211, 160] on input "B" at bounding box center [210, 160] width 4 height 4
radio input "true"
click at [215, 186] on div "Volgende vraag" at bounding box center [207, 191] width 237 height 19
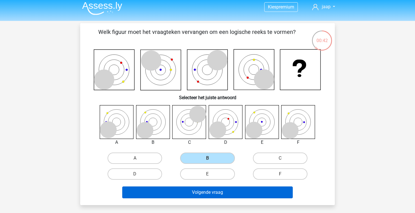
click at [215, 190] on button "Volgende vraag" at bounding box center [207, 192] width 171 height 12
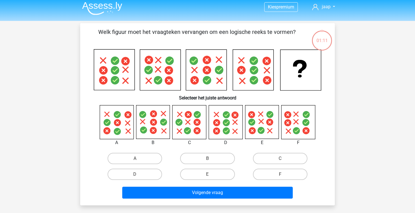
scroll to position [26, 0]
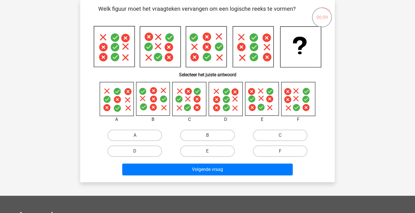
click at [257, 98] on icon at bounding box center [262, 99] width 34 height 34
click at [217, 149] on label "E" at bounding box center [207, 150] width 55 height 11
click at [211, 151] on input "E" at bounding box center [210, 153] width 4 height 4
radio input "true"
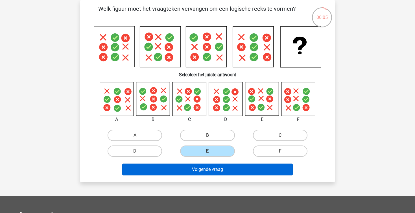
click at [222, 164] on button "Volgende vraag" at bounding box center [207, 170] width 171 height 12
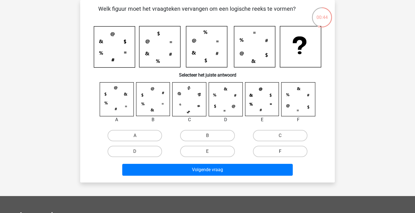
click at [274, 151] on label "F" at bounding box center [280, 151] width 55 height 11
click at [280, 151] on input "F" at bounding box center [282, 153] width 4 height 4
radio input "true"
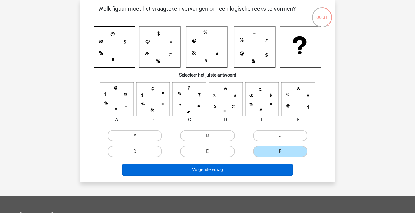
click at [248, 170] on button "Volgende vraag" at bounding box center [207, 170] width 171 height 12
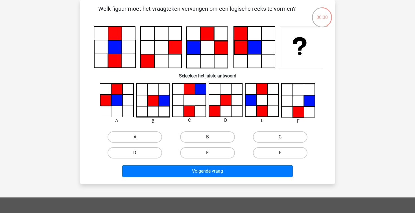
click at [161, 155] on label "D" at bounding box center [135, 152] width 55 height 11
click at [139, 155] on input "D" at bounding box center [137, 155] width 4 height 4
radio input "true"
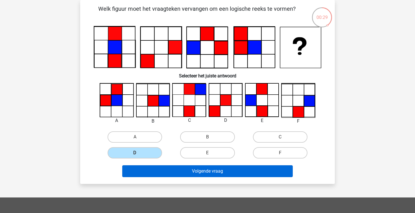
click at [191, 170] on button "Volgende vraag" at bounding box center [207, 171] width 171 height 12
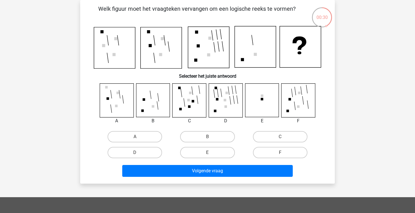
click at [162, 111] on icon at bounding box center [153, 100] width 34 height 34
click at [201, 135] on label "B" at bounding box center [207, 136] width 55 height 11
click at [208, 137] on input "B" at bounding box center [210, 139] width 4 height 4
radio input "true"
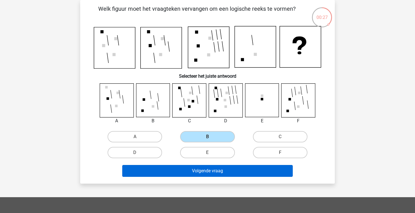
click at [212, 171] on button "Volgende vraag" at bounding box center [207, 171] width 171 height 12
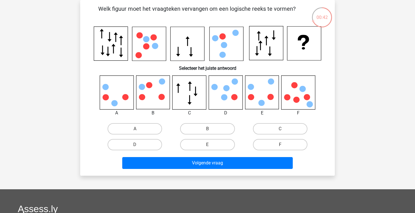
click at [152, 91] on icon at bounding box center [153, 93] width 34 height 34
click at [203, 127] on label "B" at bounding box center [207, 128] width 55 height 11
click at [208, 129] on input "B" at bounding box center [210, 131] width 4 height 4
radio input "true"
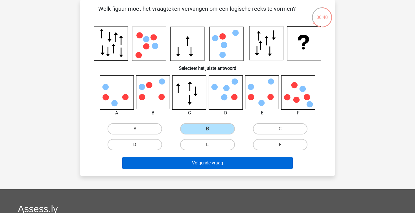
click at [194, 158] on button "Volgende vraag" at bounding box center [207, 163] width 171 height 12
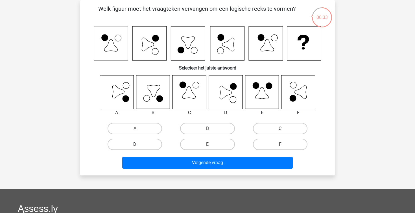
click at [150, 144] on label "D" at bounding box center [135, 144] width 55 height 11
click at [139, 144] on input "D" at bounding box center [137, 146] width 4 height 4
radio input "true"
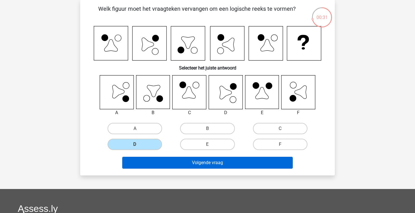
click at [191, 161] on button "Volgende vraag" at bounding box center [207, 163] width 171 height 12
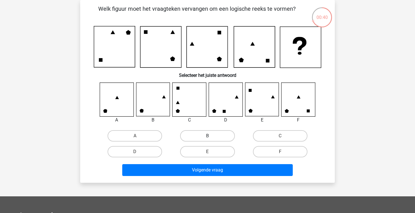
click at [205, 138] on label "B" at bounding box center [207, 135] width 55 height 11
click at [208, 138] on input "B" at bounding box center [210, 138] width 4 height 4
radio input "true"
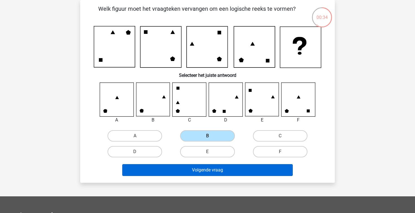
click at [203, 171] on button "Volgende vraag" at bounding box center [207, 170] width 171 height 12
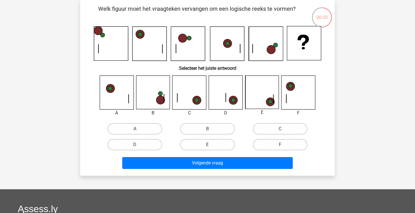
click at [214, 142] on label "E" at bounding box center [207, 144] width 55 height 11
click at [211, 145] on input "E" at bounding box center [210, 147] width 4 height 4
radio input "true"
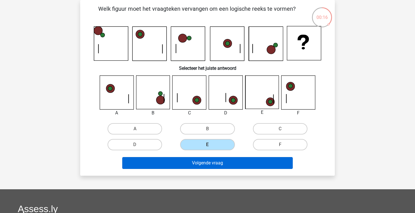
click at [213, 160] on button "Volgende vraag" at bounding box center [207, 163] width 171 height 12
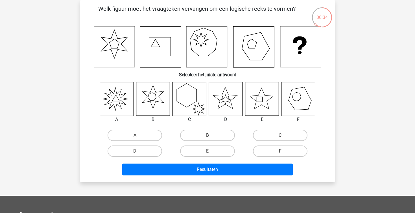
click at [147, 93] on icon at bounding box center [153, 99] width 34 height 34
click at [203, 130] on label "B" at bounding box center [207, 135] width 55 height 11
click at [208, 135] on input "B" at bounding box center [210, 137] width 4 height 4
radio input "true"
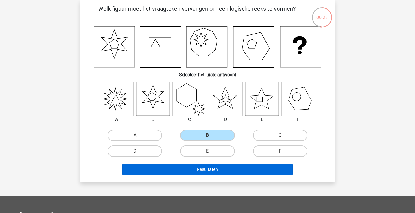
click at [216, 175] on button "Resultaten" at bounding box center [207, 170] width 171 height 12
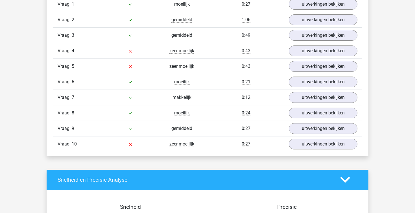
scroll to position [491, 0]
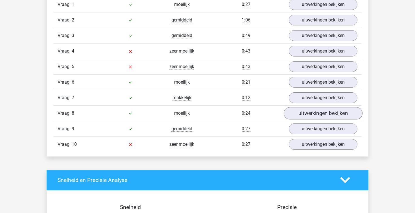
click at [306, 109] on link "uitwerkingen bekijken" at bounding box center [323, 113] width 79 height 12
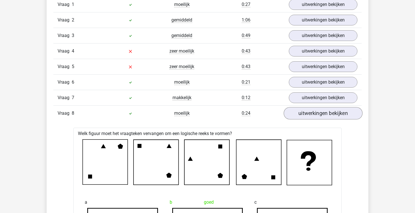
click at [306, 109] on link "uitwerkingen bekijken" at bounding box center [323, 113] width 79 height 12
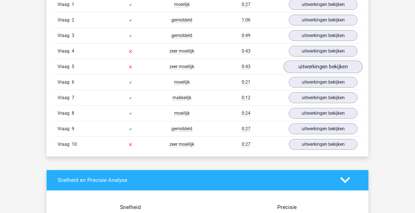
click at [303, 67] on link "uitwerkingen bekijken" at bounding box center [323, 66] width 79 height 12
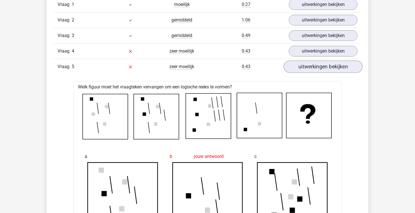
click at [303, 67] on link "uitwerkingen bekijken" at bounding box center [323, 66] width 79 height 12
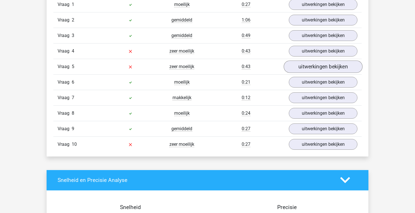
click at [303, 67] on link "uitwerkingen bekijken" at bounding box center [323, 66] width 79 height 12
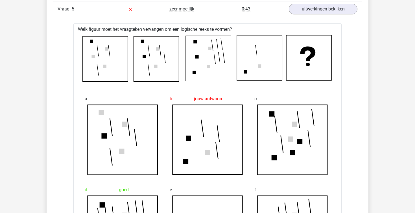
scroll to position [547, 0]
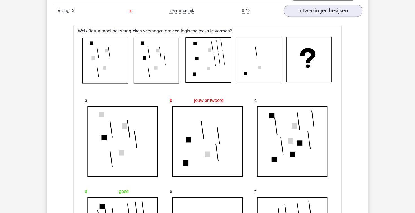
click at [319, 10] on link "uitwerkingen bekijken" at bounding box center [323, 11] width 79 height 12
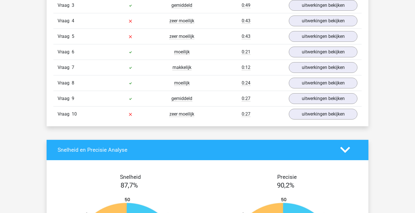
scroll to position [519, 0]
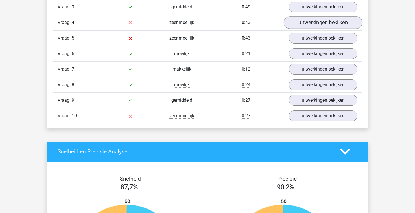
click at [314, 20] on link "uitwerkingen bekijken" at bounding box center [323, 22] width 79 height 12
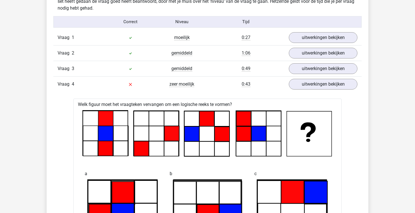
scroll to position [457, 0]
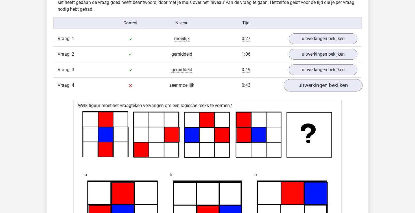
click at [305, 84] on link "uitwerkingen bekijken" at bounding box center [323, 85] width 79 height 12
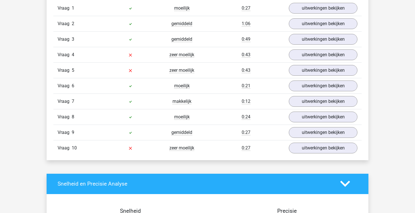
scroll to position [496, 0]
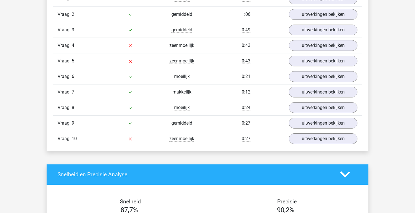
click at [299, 133] on div "Vraag 10 zeer moeilijk 0:27 uitwerkingen bekijken" at bounding box center [207, 139] width 309 height 16
click at [299, 138] on link "uitwerkingen bekijken" at bounding box center [323, 138] width 79 height 12
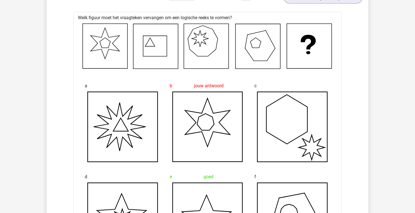
scroll to position [635, 0]
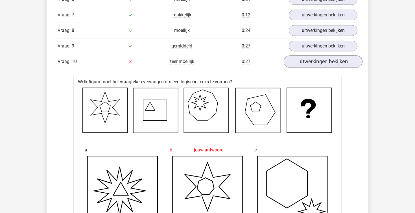
click at [311, 56] on link "uitwerkingen bekijken" at bounding box center [323, 61] width 79 height 12
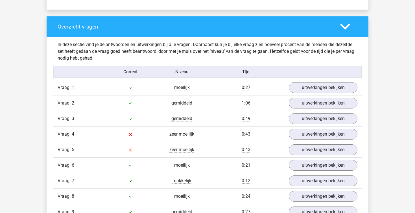
scroll to position [277, 0]
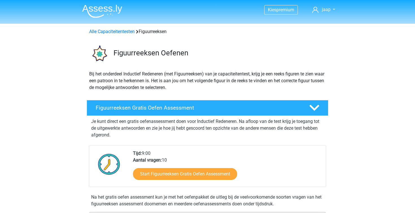
scroll to position [355, 0]
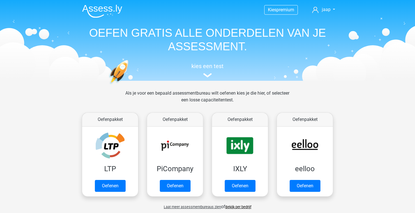
scroll to position [238, 0]
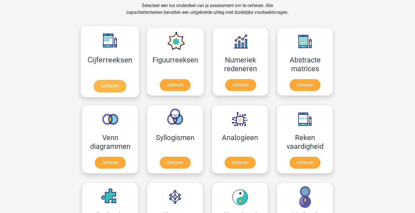
click at [121, 80] on link "Oefenen" at bounding box center [110, 86] width 32 height 12
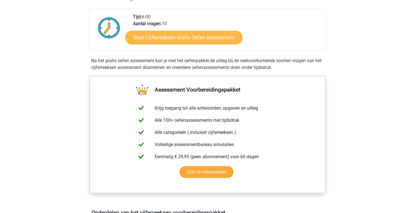
scroll to position [205, 0]
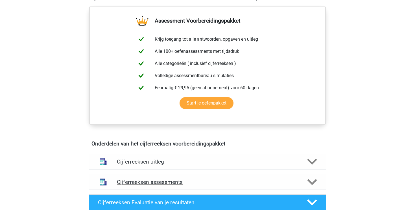
click at [170, 182] on div "Cijferreeksen assessments" at bounding box center [207, 182] width 237 height 16
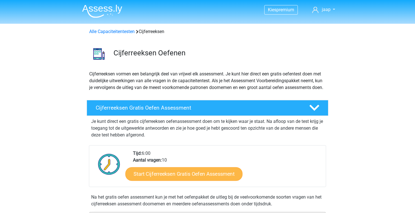
scroll to position [0, 0]
click at [186, 178] on link "Start Cijferreeksen Gratis Oefen Assessment" at bounding box center [183, 174] width 117 height 14
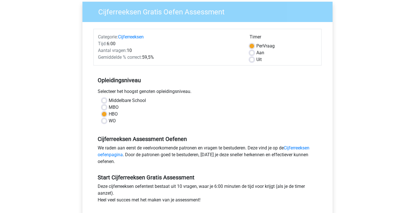
scroll to position [233, 0]
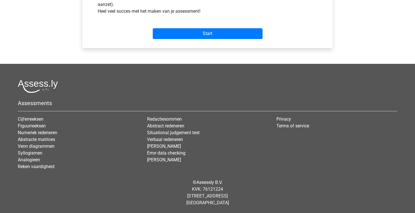
click at [222, 39] on div "Start" at bounding box center [208, 29] width 228 height 24
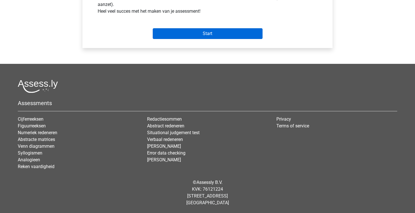
click at [220, 36] on input "Start" at bounding box center [208, 33] width 110 height 11
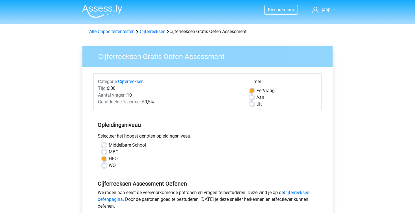
scroll to position [0, 0]
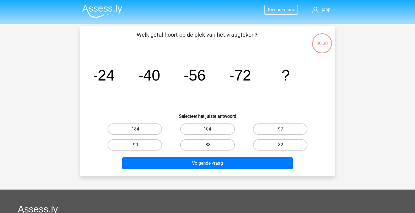
click at [201, 139] on label "-88" at bounding box center [207, 144] width 55 height 11
click at [208, 145] on input "-88" at bounding box center [210, 147] width 4 height 4
radio input "true"
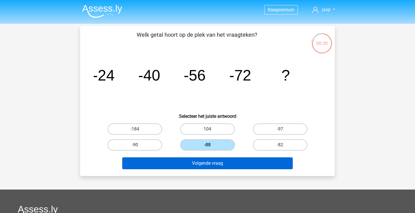
click at [203, 165] on button "Volgende vraag" at bounding box center [207, 163] width 171 height 12
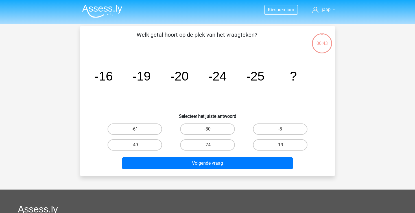
scroll to position [26, 0]
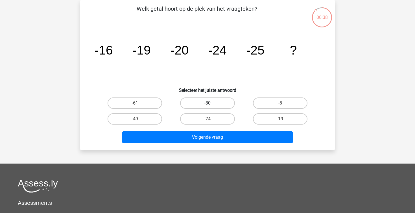
click at [197, 103] on label "-30" at bounding box center [207, 102] width 55 height 11
click at [208, 103] on input "-30" at bounding box center [210, 105] width 4 height 4
radio input "true"
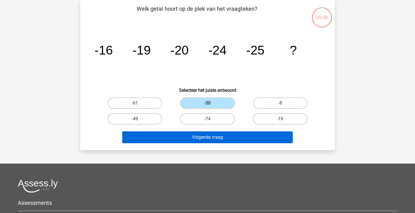
click at [192, 133] on button "Volgende vraag" at bounding box center [207, 137] width 171 height 12
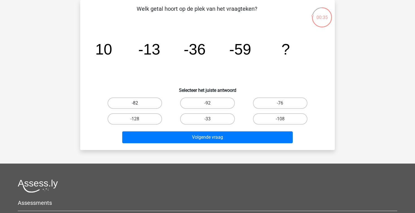
click at [145, 102] on label "-82" at bounding box center [135, 102] width 55 height 11
click at [139, 103] on input "-82" at bounding box center [137, 105] width 4 height 4
radio input "true"
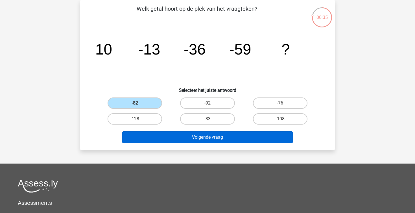
click at [188, 134] on button "Volgende vraag" at bounding box center [207, 137] width 171 height 12
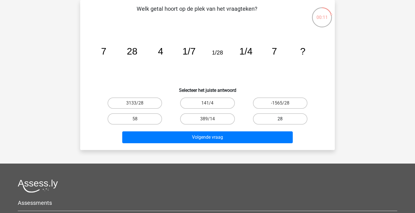
click at [274, 117] on label "28" at bounding box center [280, 118] width 55 height 11
click at [280, 119] on input "28" at bounding box center [282, 121] width 4 height 4
radio input "true"
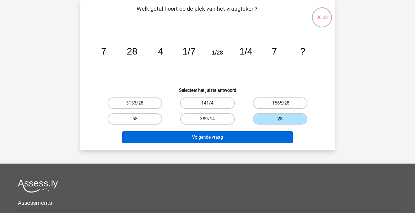
click at [241, 136] on button "Volgende vraag" at bounding box center [207, 137] width 171 height 12
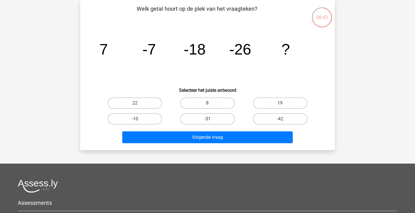
click at [203, 120] on label "-31" at bounding box center [207, 118] width 55 height 11
click at [208, 120] on input "-31" at bounding box center [210, 121] width 4 height 4
radio input "true"
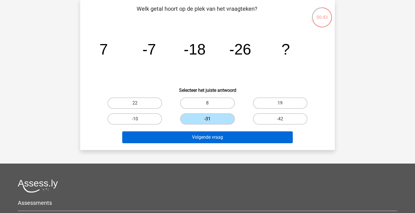
click at [200, 140] on button "Volgende vraag" at bounding box center [207, 137] width 171 height 12
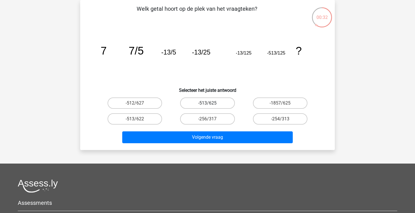
click at [227, 101] on label "-513/625" at bounding box center [207, 102] width 55 height 11
click at [211, 103] on input "-513/625" at bounding box center [210, 105] width 4 height 4
radio input "true"
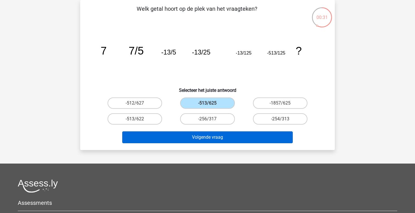
click at [237, 134] on button "Volgende vraag" at bounding box center [207, 137] width 171 height 12
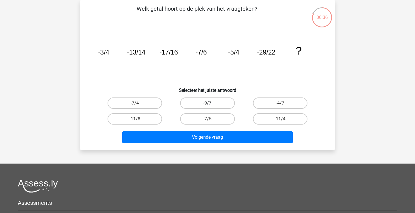
click at [193, 100] on label "-9/7" at bounding box center [207, 102] width 55 height 11
click at [208, 103] on input "-9/7" at bounding box center [210, 105] width 4 height 4
radio input "true"
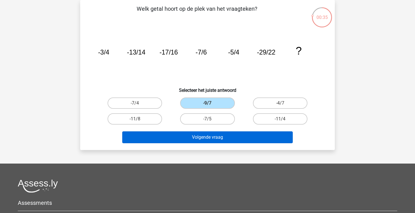
click at [191, 136] on button "Volgende vraag" at bounding box center [207, 137] width 171 height 12
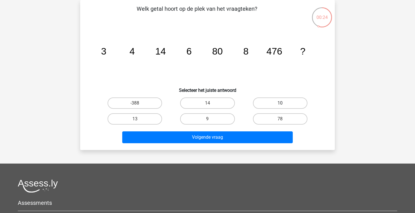
click at [276, 105] on label "10" at bounding box center [280, 102] width 55 height 11
click at [280, 105] on input "10" at bounding box center [282, 105] width 4 height 4
radio input "true"
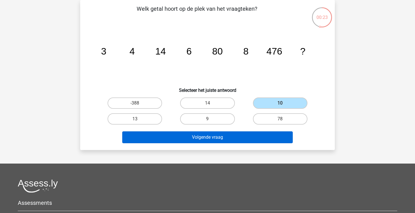
click at [215, 142] on button "Volgende vraag" at bounding box center [207, 137] width 171 height 12
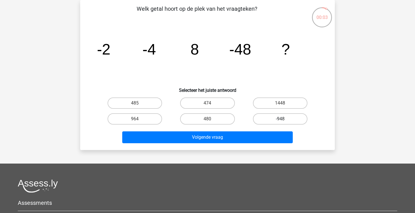
click at [278, 120] on label "-948" at bounding box center [280, 118] width 55 height 11
click at [280, 120] on input "-948" at bounding box center [282, 121] width 4 height 4
radio input "true"
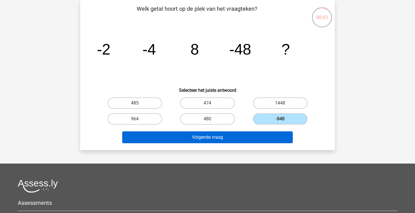
click at [251, 134] on button "Volgende vraag" at bounding box center [207, 137] width 171 height 12
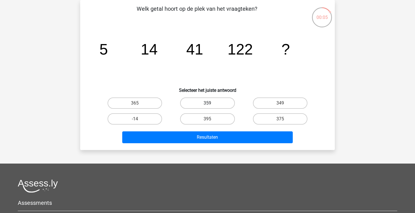
click at [203, 106] on label "359" at bounding box center [207, 102] width 55 height 11
click at [208, 106] on input "359" at bounding box center [210, 105] width 4 height 4
radio input "true"
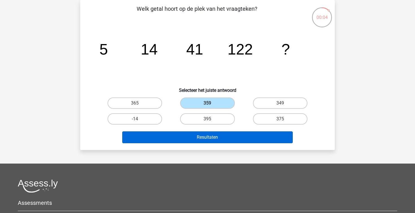
click at [195, 137] on button "Resultaten" at bounding box center [207, 137] width 171 height 12
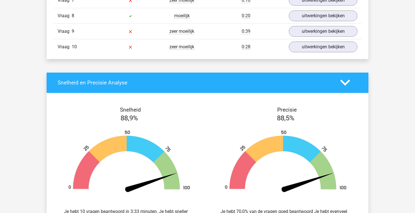
scroll to position [581, 0]
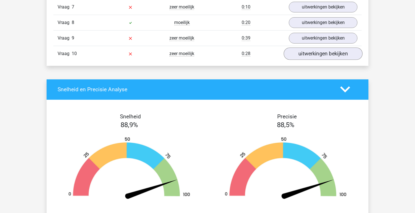
click at [301, 54] on link "uitwerkingen bekijken" at bounding box center [323, 53] width 79 height 12
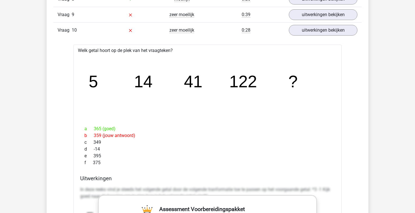
scroll to position [604, 0]
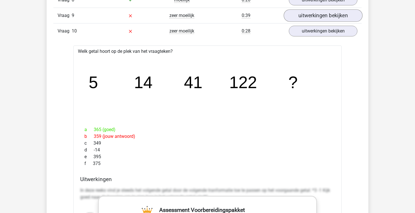
click at [317, 18] on link "uitwerkingen bekijken" at bounding box center [323, 15] width 79 height 12
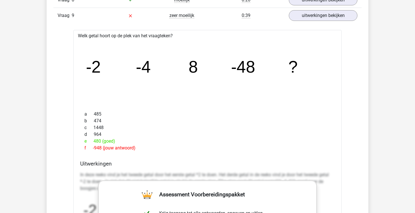
click at [317, 22] on div "Vraag 9 zeer moeilijk 0:39 uitwerkingen bekijken" at bounding box center [207, 16] width 309 height 16
click at [316, 18] on link "uitwerkingen bekijken" at bounding box center [323, 15] width 79 height 12
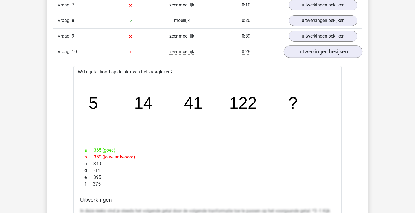
scroll to position [572, 0]
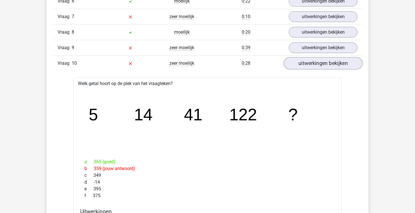
click at [301, 62] on link "uitwerkingen bekijken" at bounding box center [323, 63] width 79 height 12
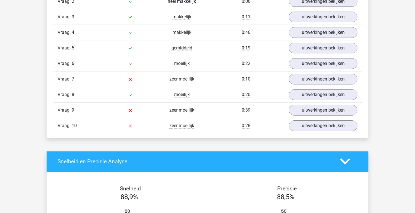
scroll to position [495, 0]
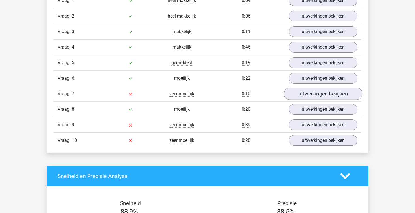
click at [310, 92] on link "uitwerkingen bekijken" at bounding box center [323, 94] width 79 height 12
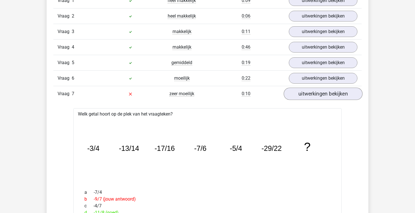
click at [310, 92] on link "uitwerkingen bekijken" at bounding box center [323, 94] width 79 height 12
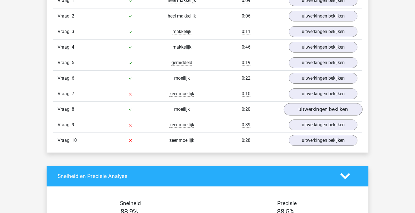
click at [299, 106] on link "uitwerkingen bekijken" at bounding box center [323, 109] width 79 height 12
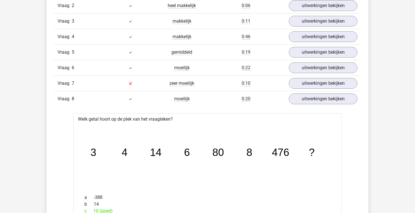
click at [299, 105] on div "Vraag 8 moeilijk 0:20 uitwerkingen bekijken" at bounding box center [207, 99] width 309 height 16
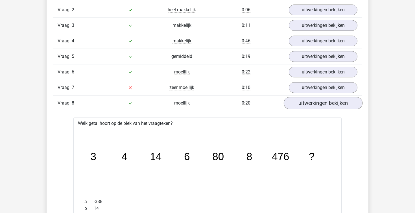
click at [301, 103] on link "uitwerkingen bekijken" at bounding box center [323, 103] width 79 height 12
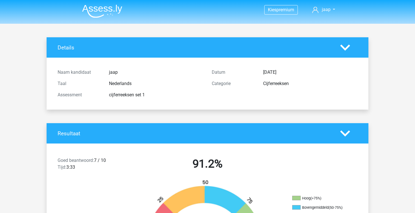
scroll to position [0, 0]
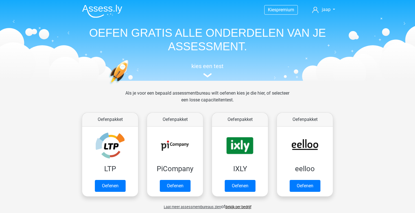
scroll to position [240, 0]
